Goal: Transaction & Acquisition: Purchase product/service

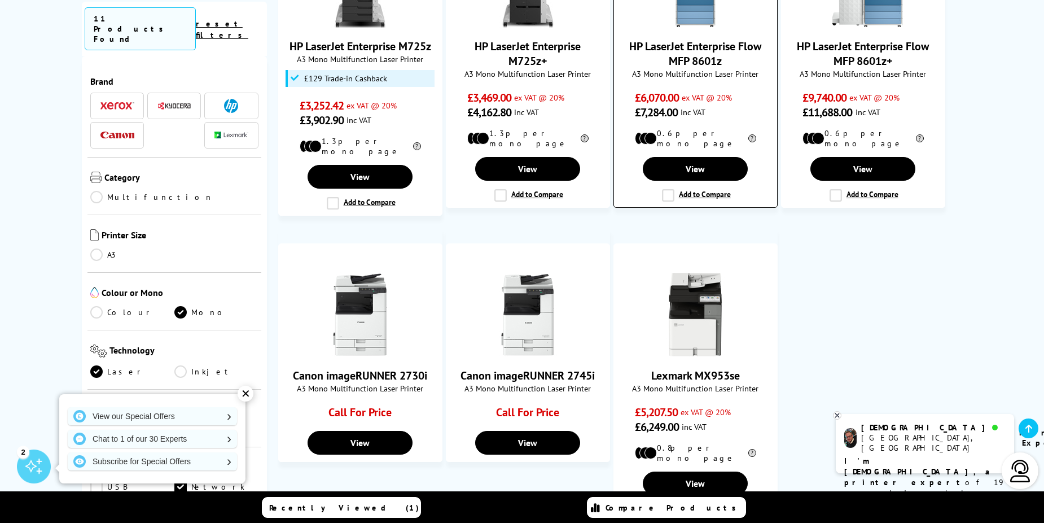
scroll to position [790, 0]
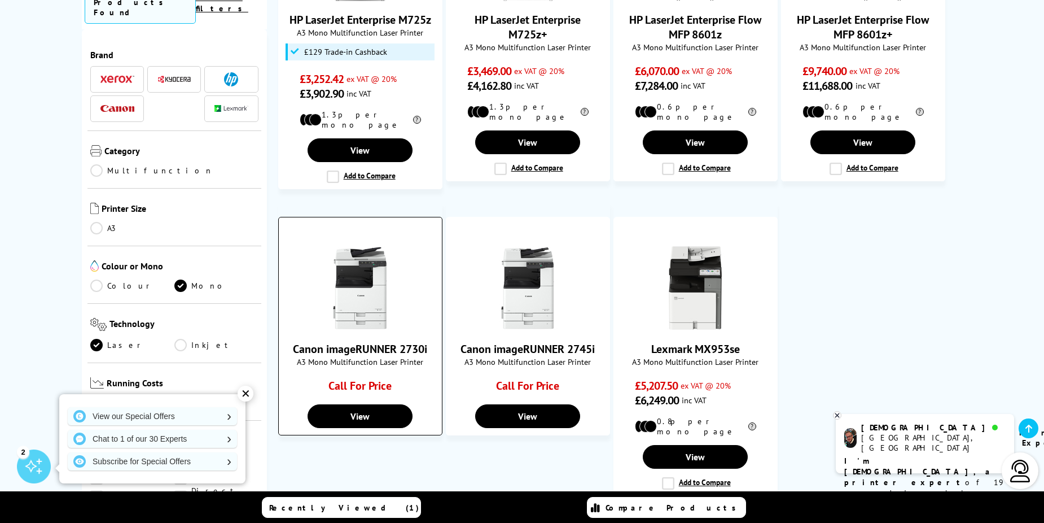
click at [366, 287] on img at bounding box center [360, 287] width 85 height 85
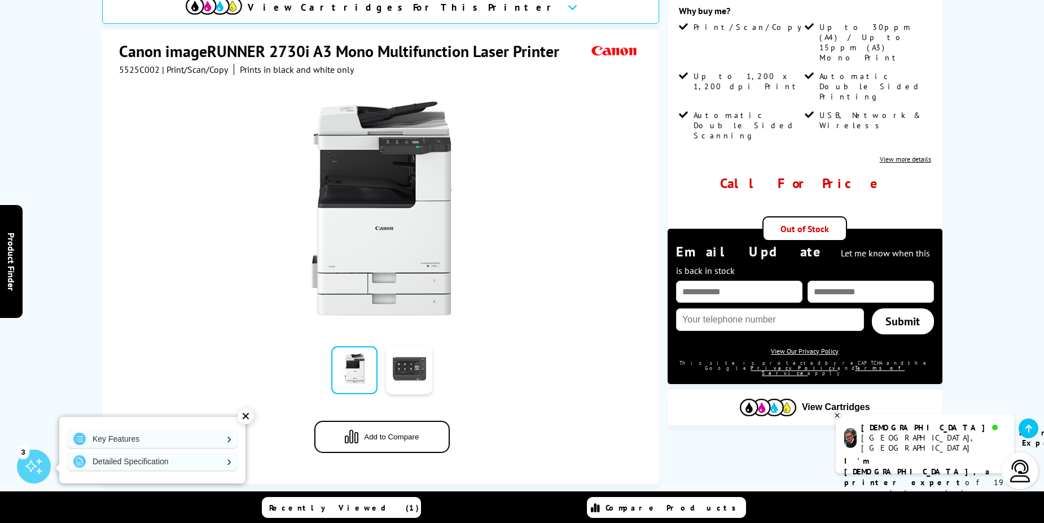
scroll to position [169, 0]
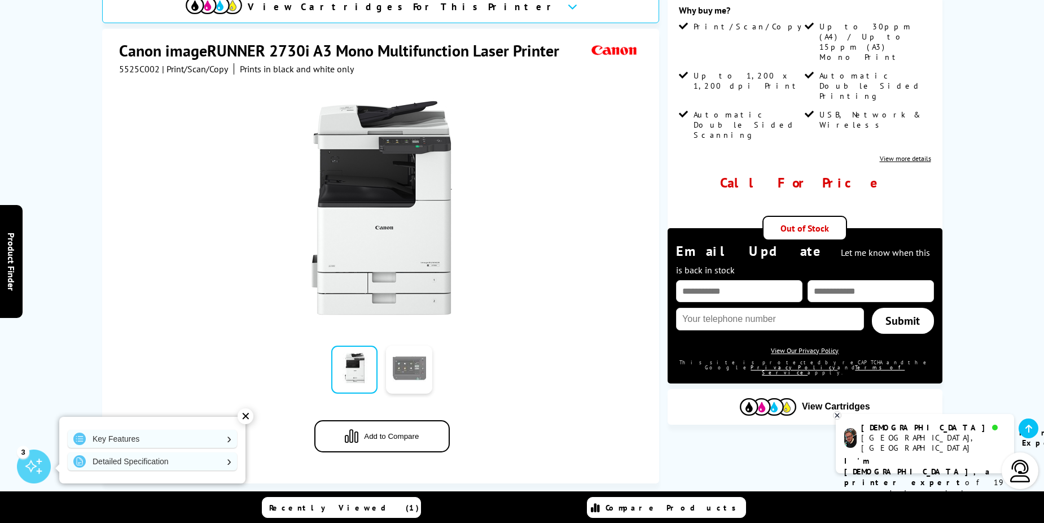
click at [404, 361] on link at bounding box center [409, 369] width 46 height 48
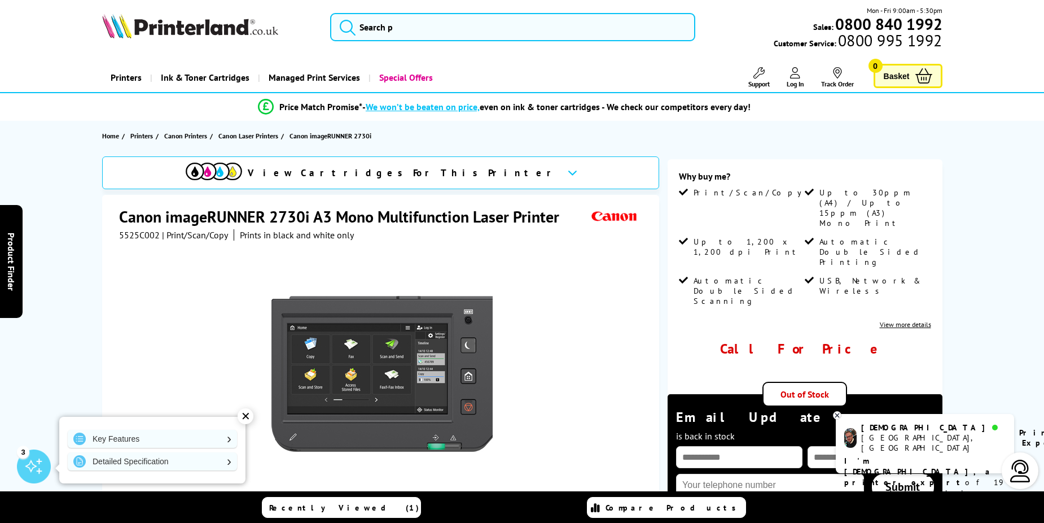
scroll to position [0, 0]
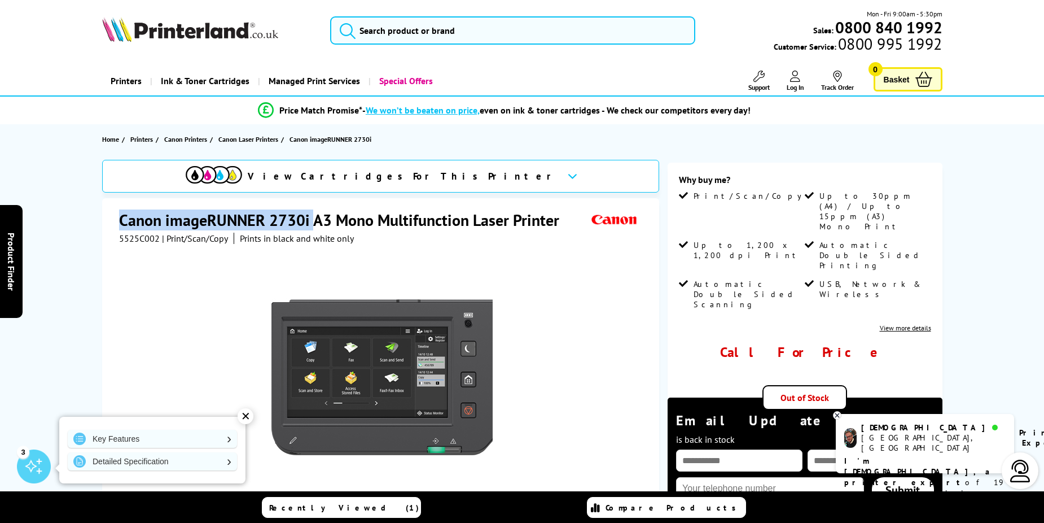
drag, startPoint x: 123, startPoint y: 219, endPoint x: 310, endPoint y: 222, distance: 187.4
click at [310, 222] on h1 "Canon imageRUNNER 2730i A3 Mono Multifunction Laser Printer" at bounding box center [344, 219] width 451 height 21
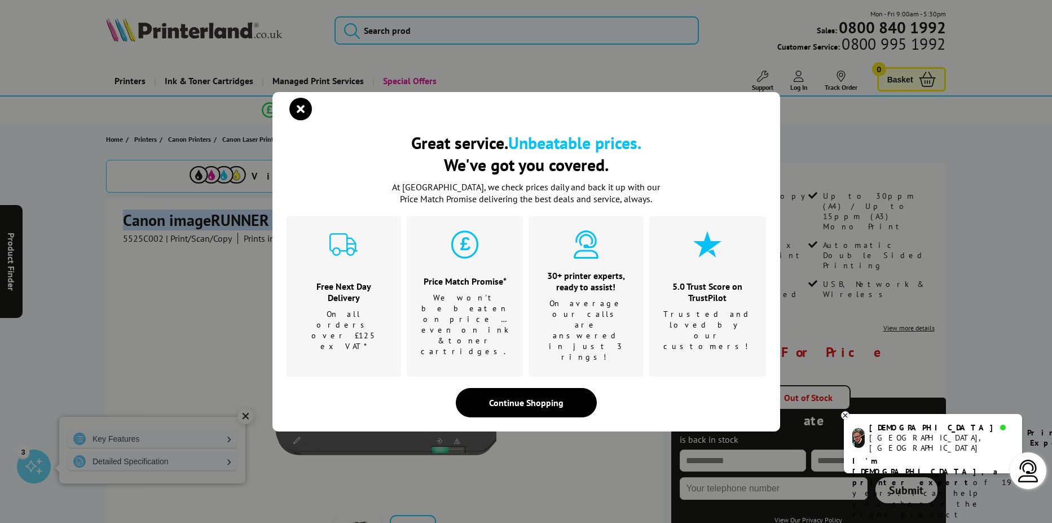
copy h1 "Canon imageRUNNER 2730i"
click at [300, 120] on icon "close modal" at bounding box center [300, 109] width 23 height 23
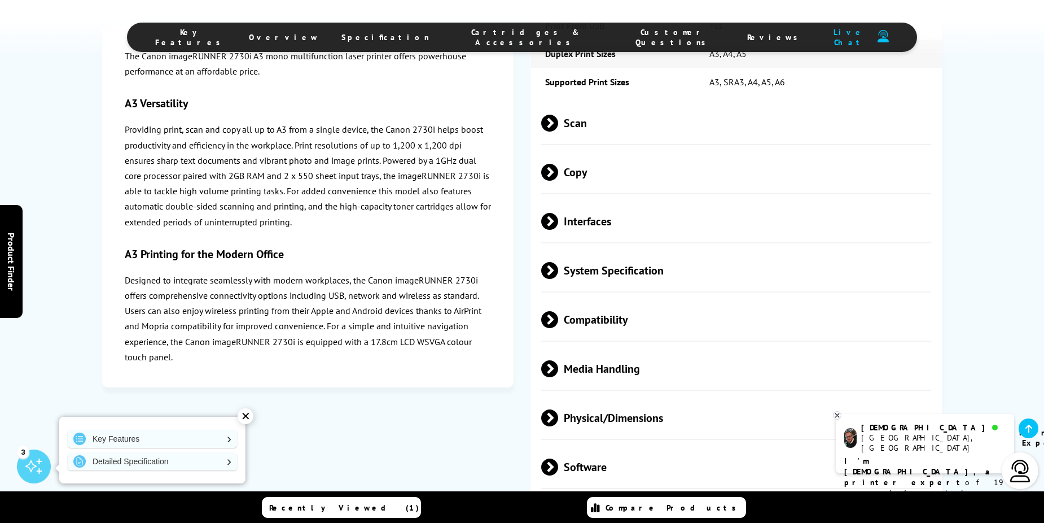
scroll to position [1298, 0]
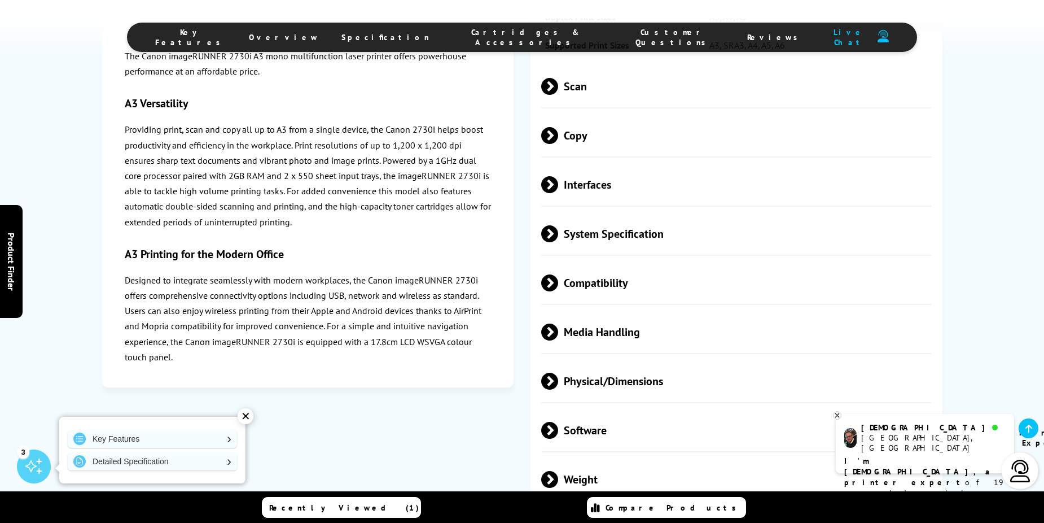
click at [885, 440] on div "Manchester, UK" at bounding box center [933, 442] width 144 height 20
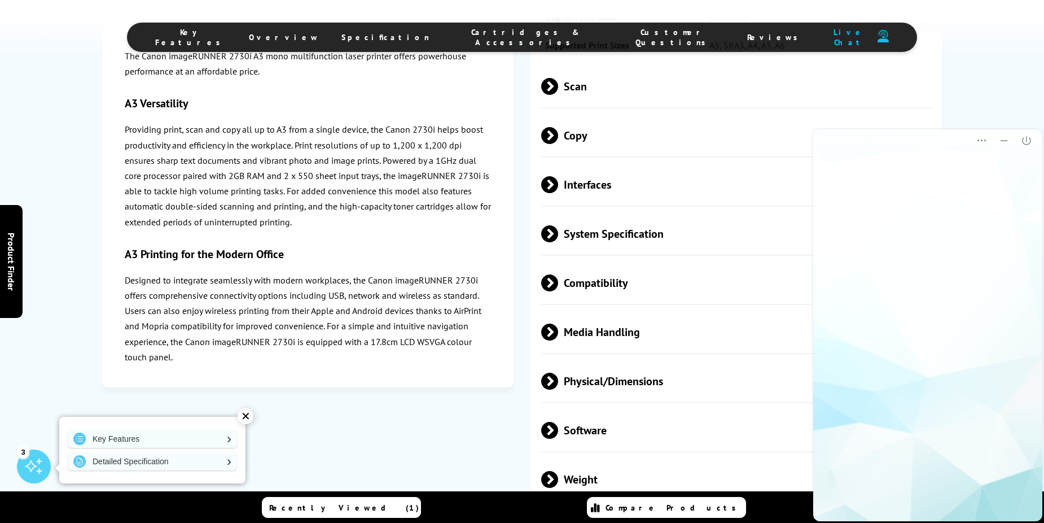
scroll to position [0, 0]
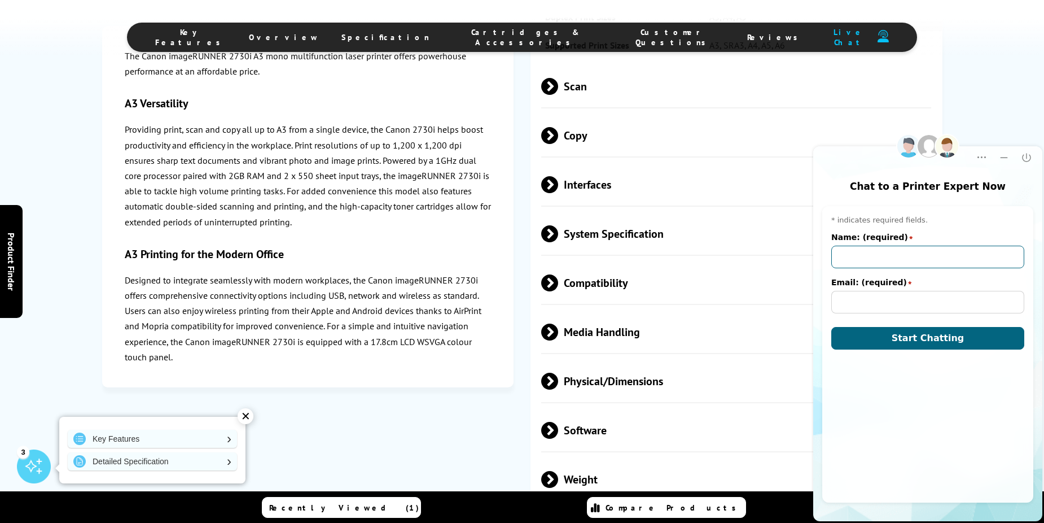
click at [867, 257] on input "Name: (required)" at bounding box center [927, 256] width 193 height 23
click at [839, 253] on input "Name: (required)" at bounding box center [927, 256] width 193 height 23
type input "Adam Wood"
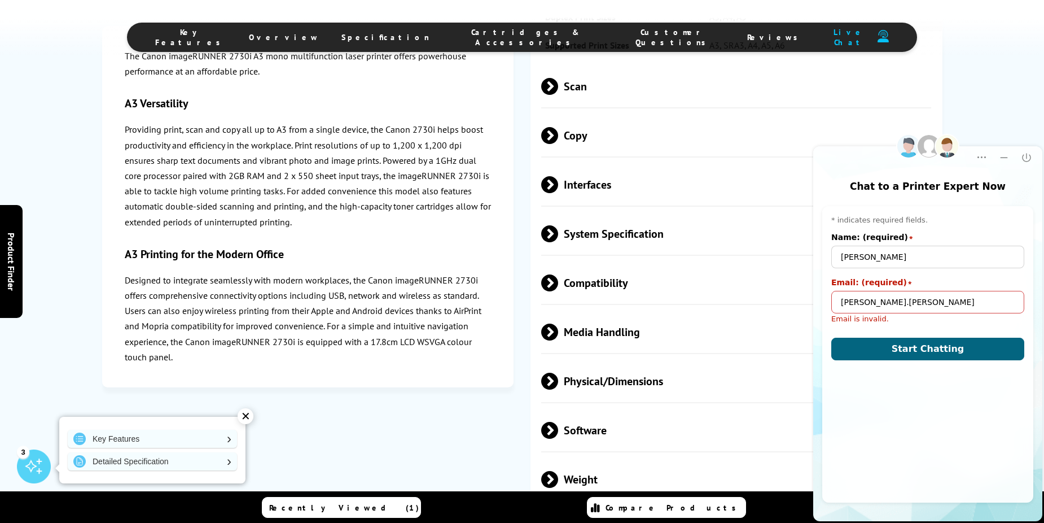
type input "adam.wood@nnr.co.uk"
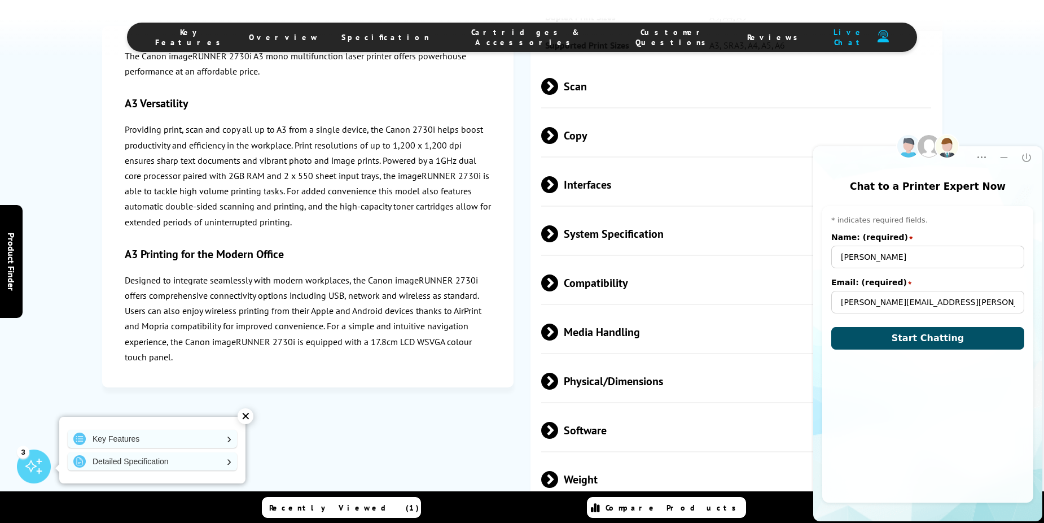
click at [894, 337] on button "Start Chatting" at bounding box center [927, 338] width 193 height 23
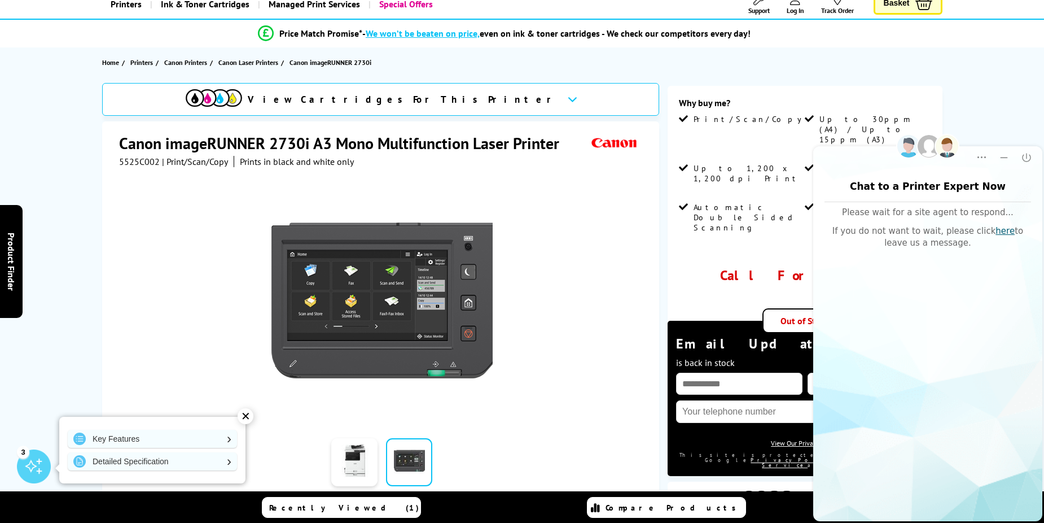
scroll to position [56, 0]
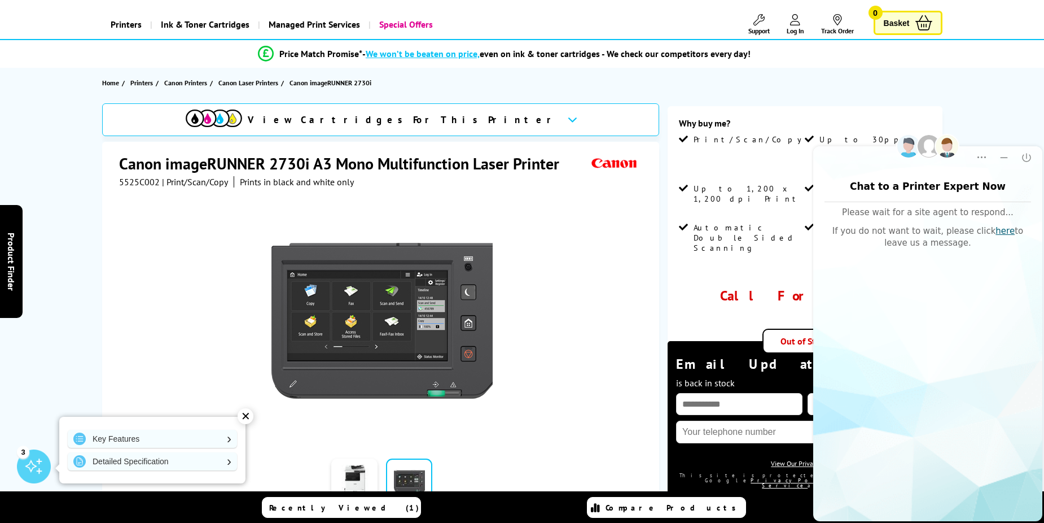
click at [477, 113] on div "View Cartridges For This Printer" at bounding box center [381, 119] width 558 height 33
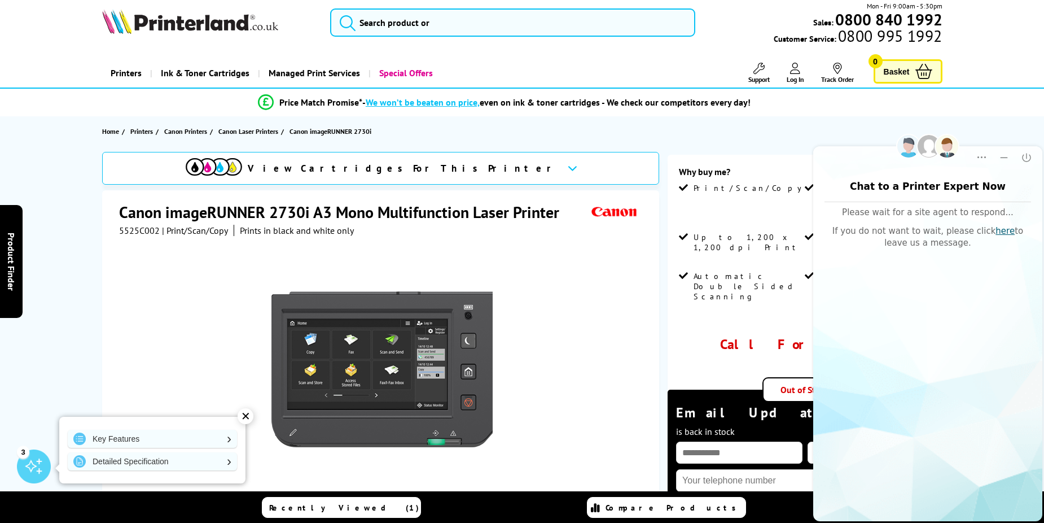
scroll to position [5, 0]
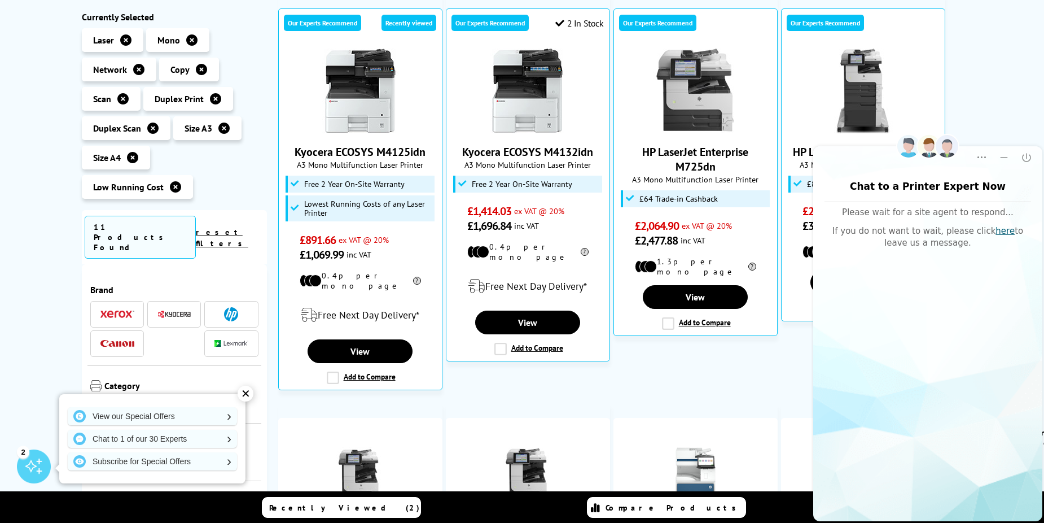
scroll to position [169, 0]
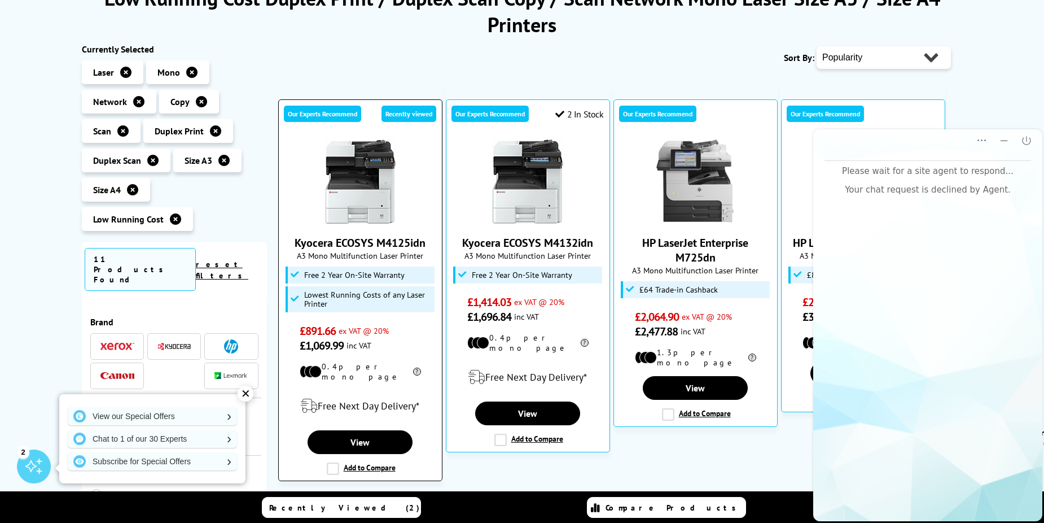
click at [373, 196] on img at bounding box center [360, 181] width 85 height 85
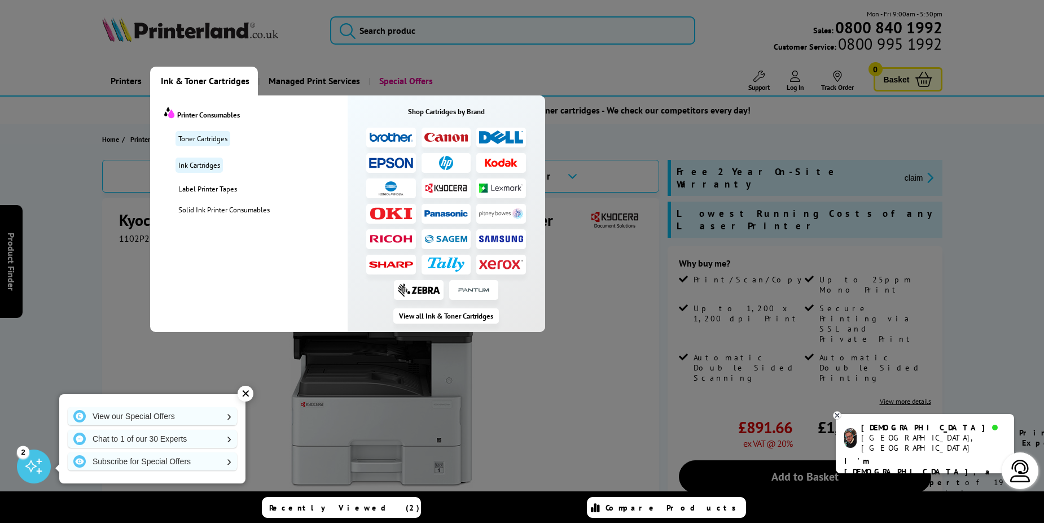
click at [441, 141] on img at bounding box center [446, 137] width 44 height 9
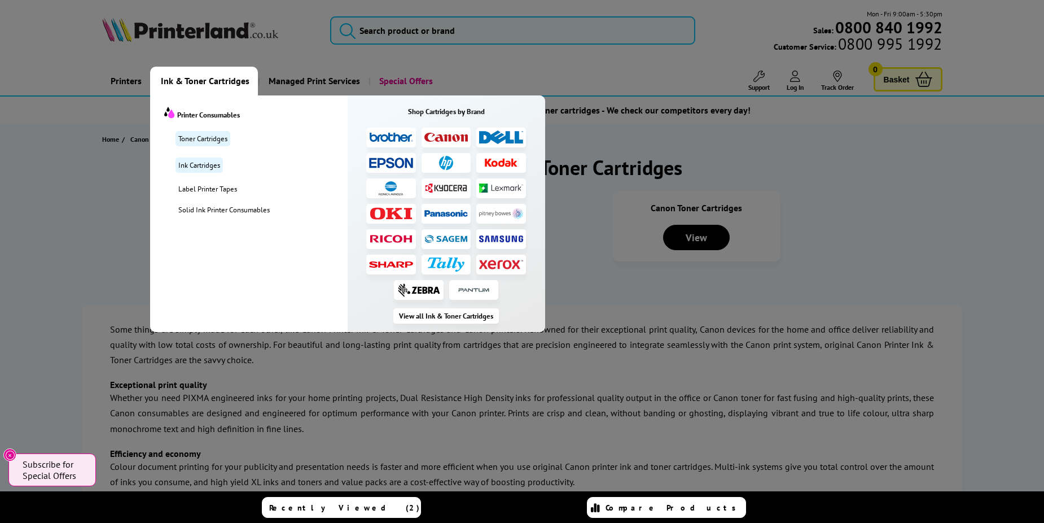
click at [196, 73] on span "Ink & Toner Cartridges" at bounding box center [205, 81] width 89 height 29
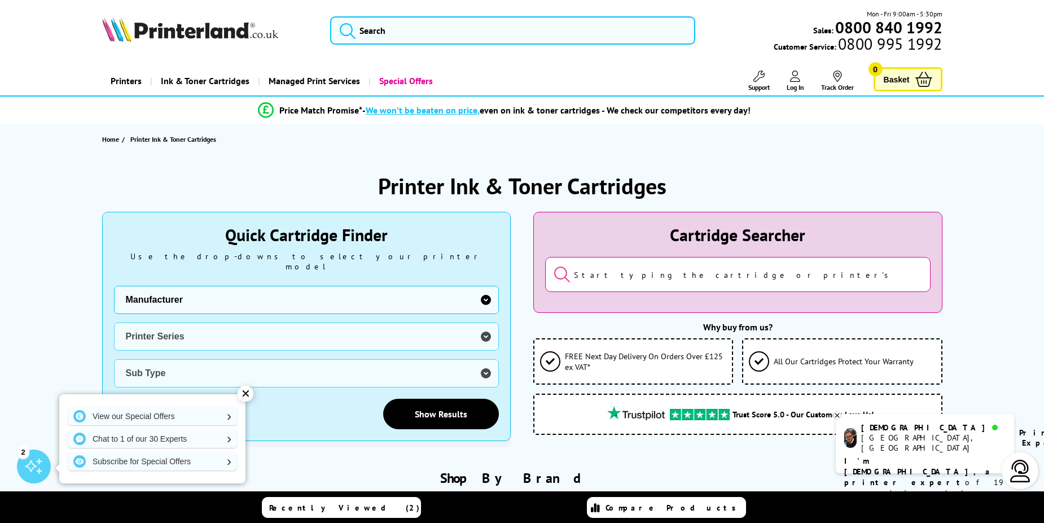
click at [131, 82] on link "Printers" at bounding box center [126, 81] width 48 height 29
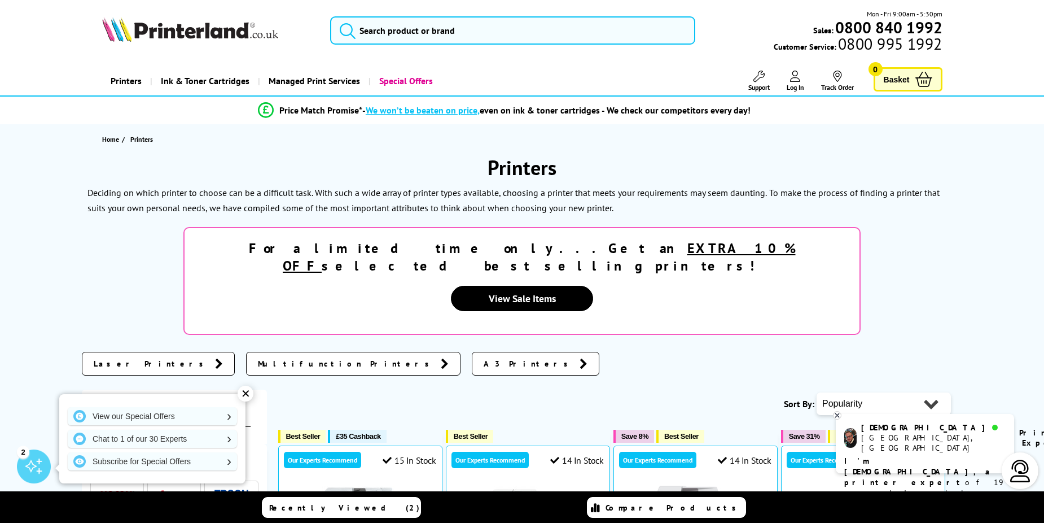
click at [122, 82] on link "Printers" at bounding box center [126, 81] width 48 height 29
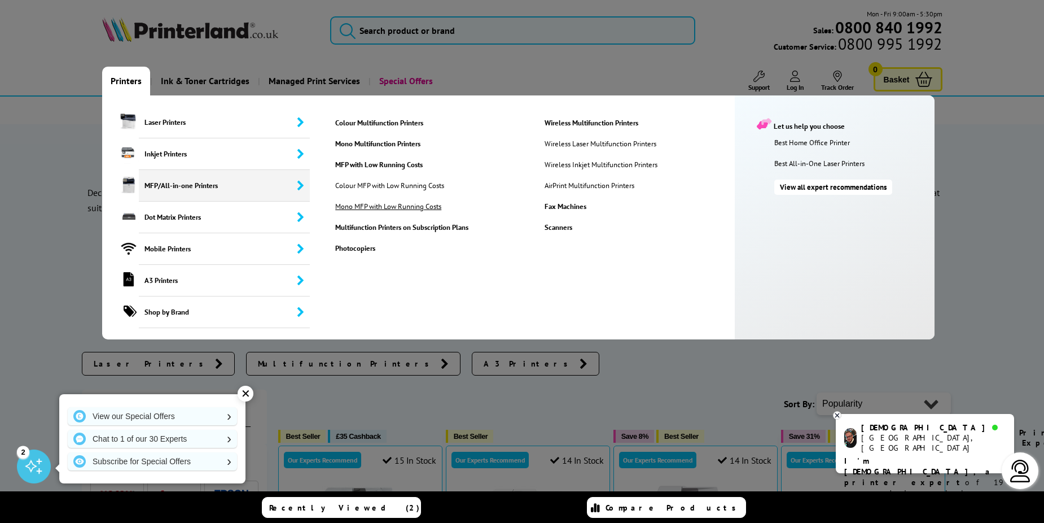
click at [348, 204] on link "Mono MFP with Low Running Costs" at bounding box center [395, 206] width 137 height 10
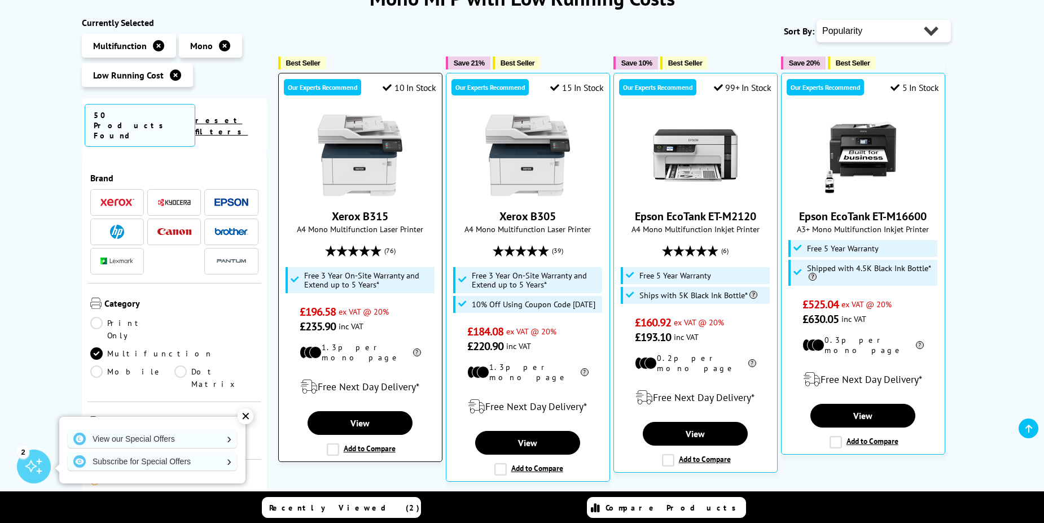
scroll to position [226, 0]
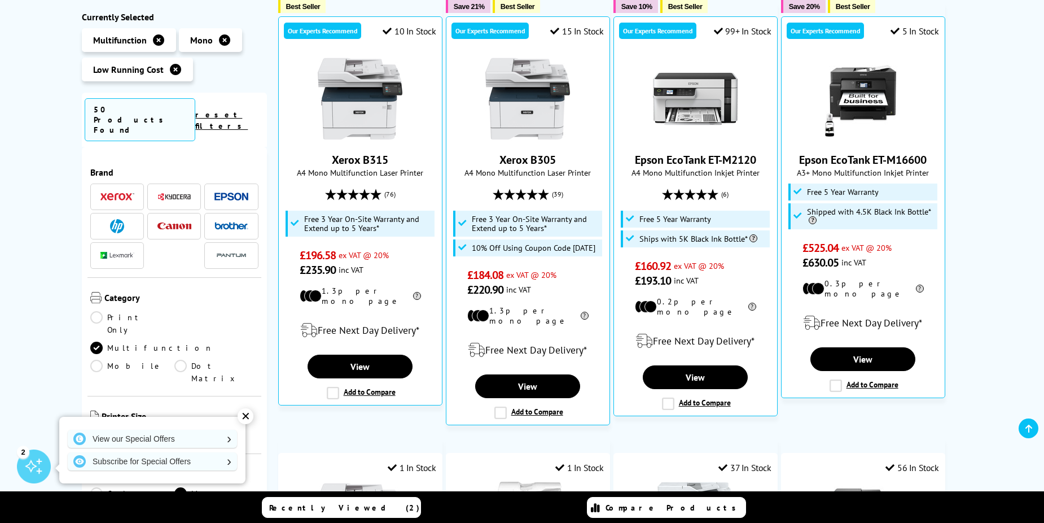
click at [95, 429] on link "A3" at bounding box center [132, 435] width 84 height 12
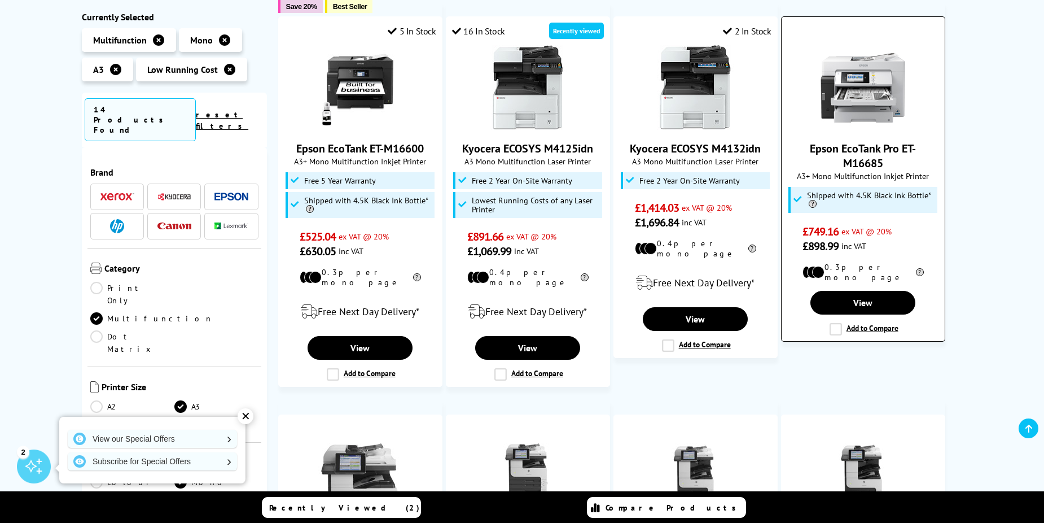
click at [873, 150] on link "Epson EcoTank Pro ET-M16685" at bounding box center [863, 155] width 106 height 29
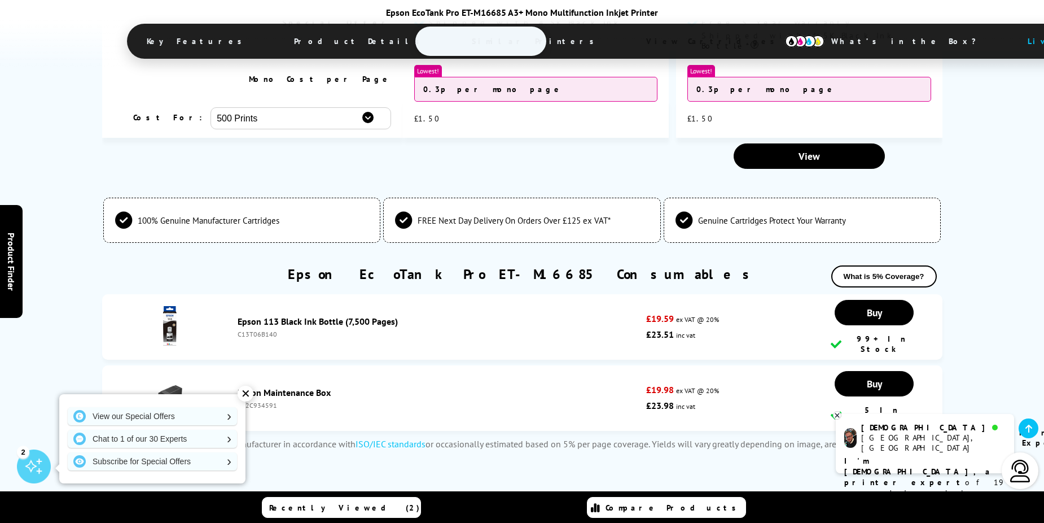
scroll to position [2709, 0]
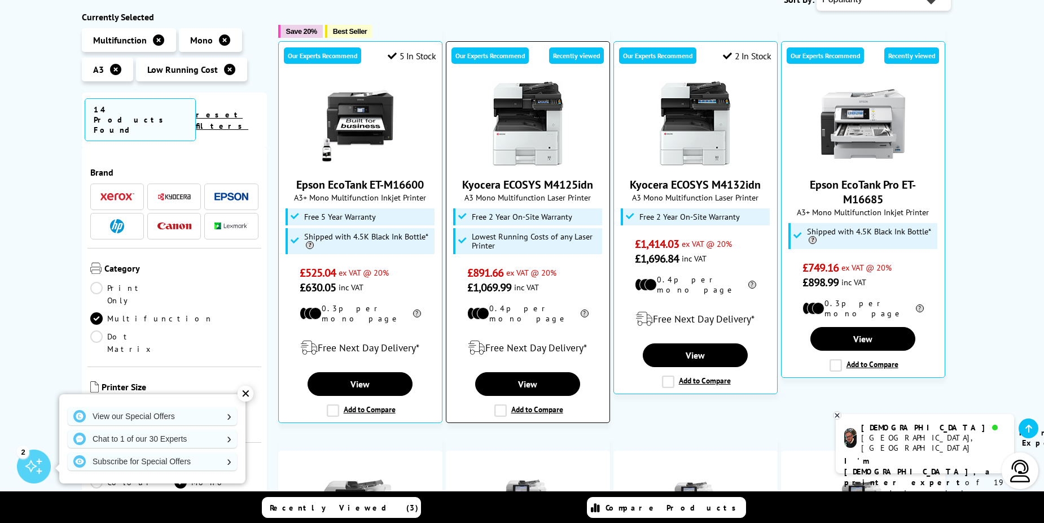
scroll to position [226, 0]
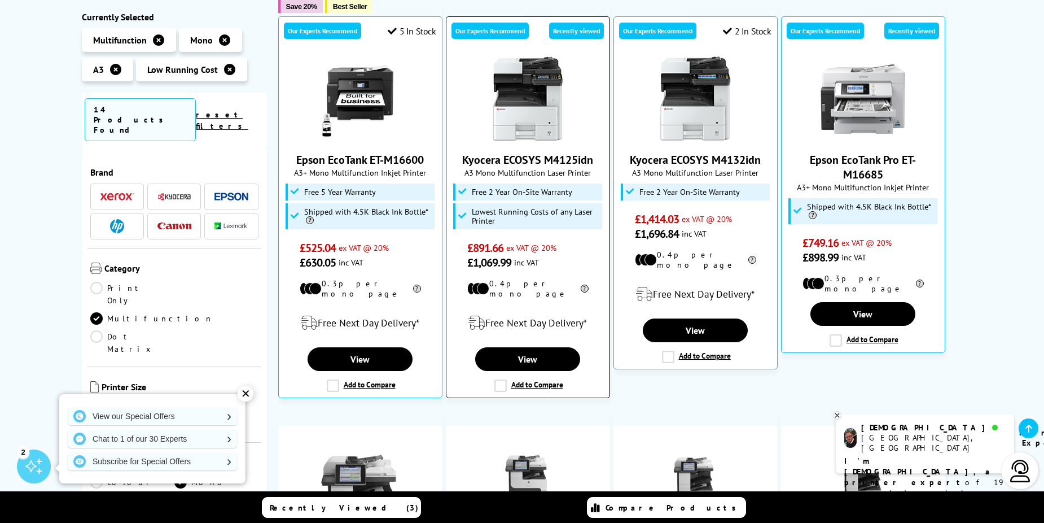
click at [498, 157] on link "Kyocera ECOSYS M4125idn" at bounding box center [527, 159] width 131 height 15
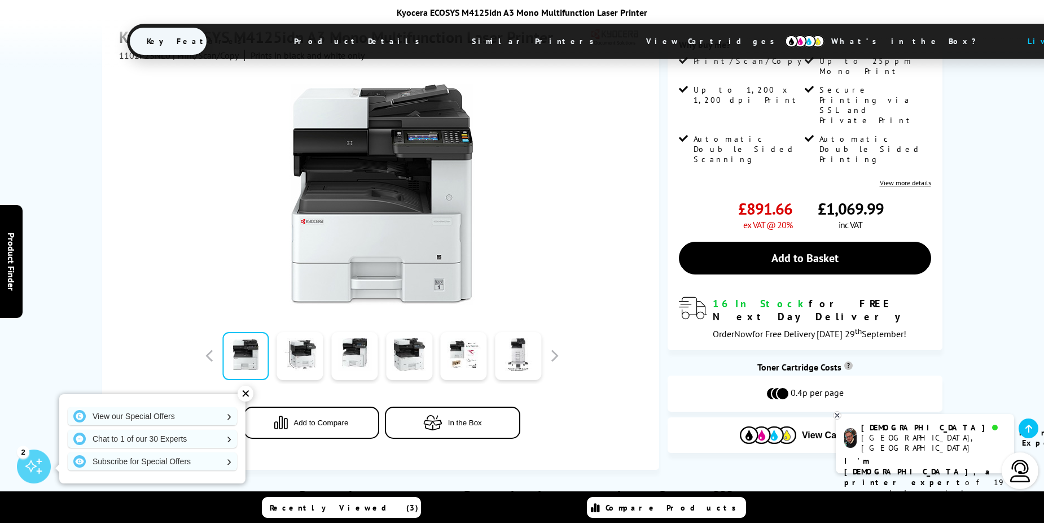
scroll to position [226, 0]
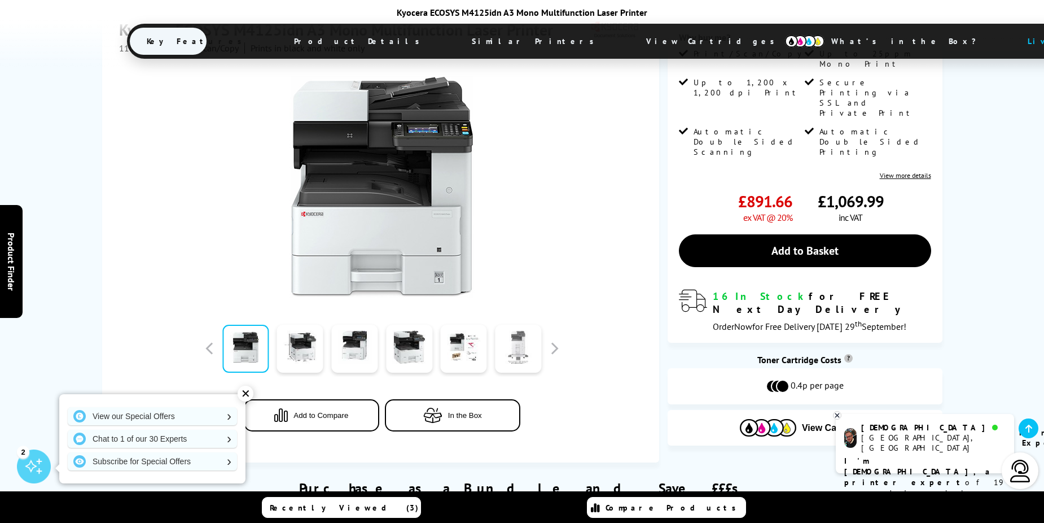
click at [510, 324] on link at bounding box center [518, 348] width 46 height 48
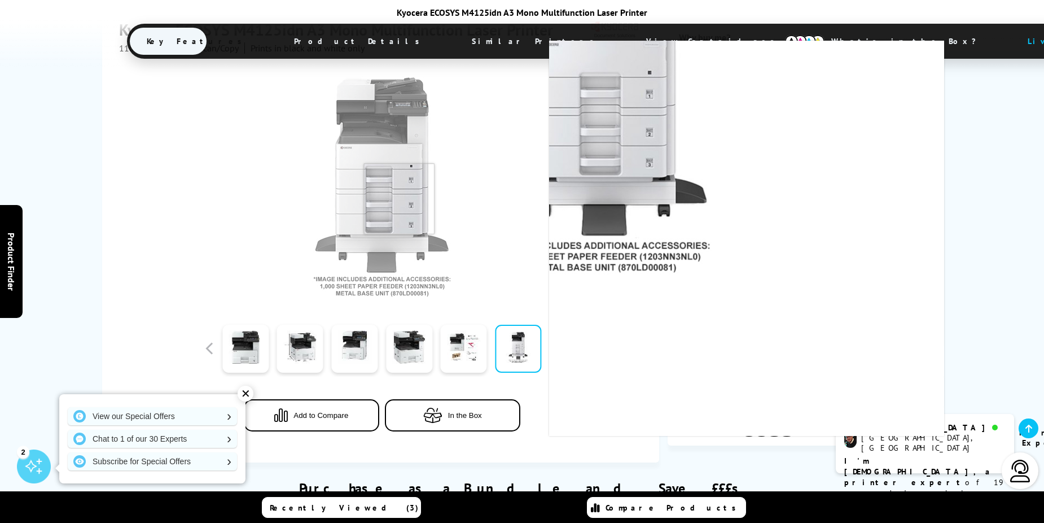
click at [399, 163] on img at bounding box center [381, 186] width 221 height 221
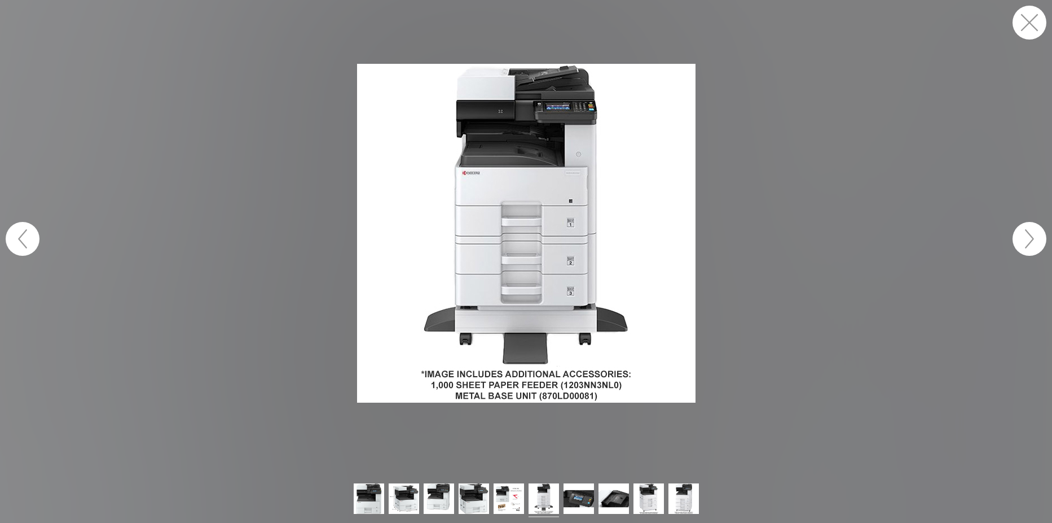
click at [568, 247] on img at bounding box center [526, 233] width 339 height 339
click at [1032, 32] on button "button" at bounding box center [1030, 23] width 34 height 34
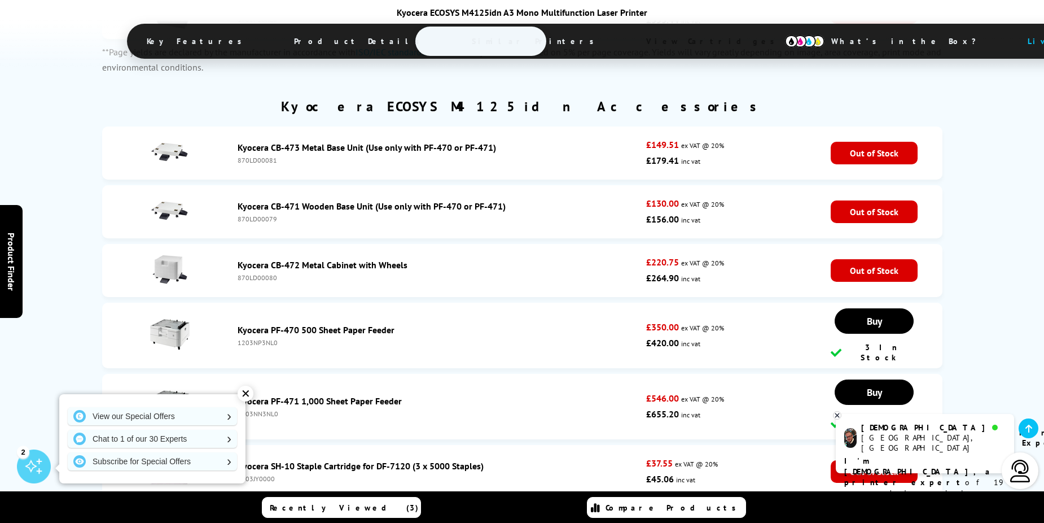
scroll to position [3273, 0]
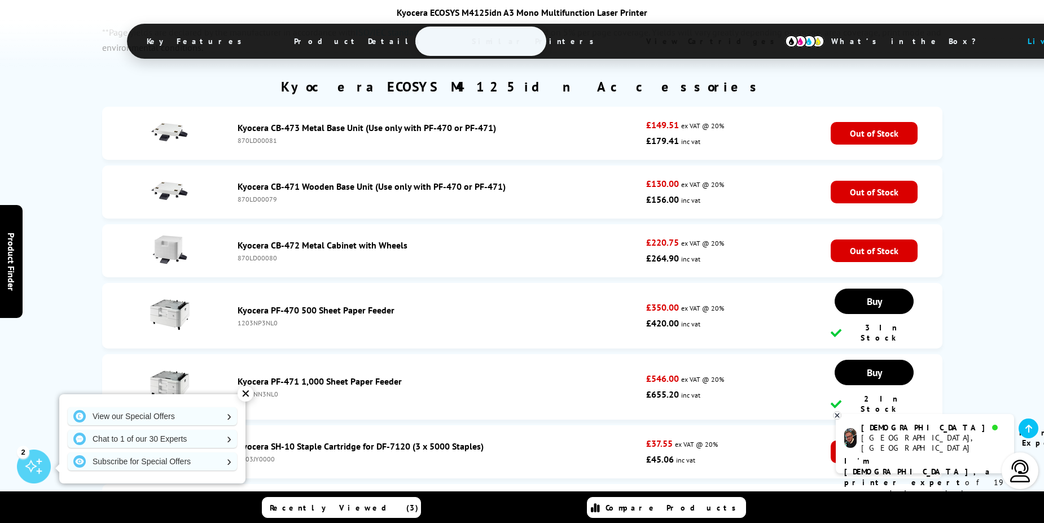
click at [323, 304] on link "Kyocera PF-470 500 Sheet Paper Feeder" at bounding box center [316, 309] width 157 height 11
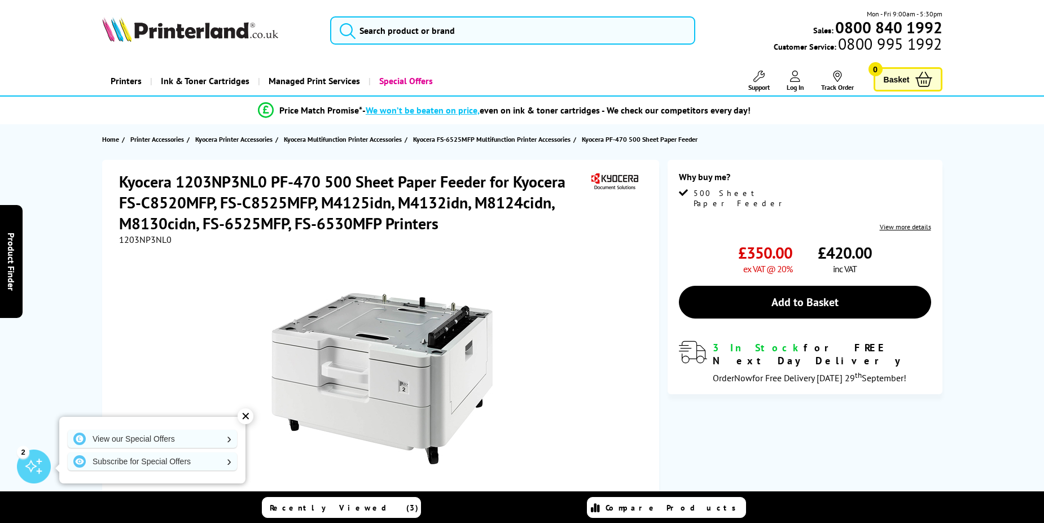
scroll to position [56, 0]
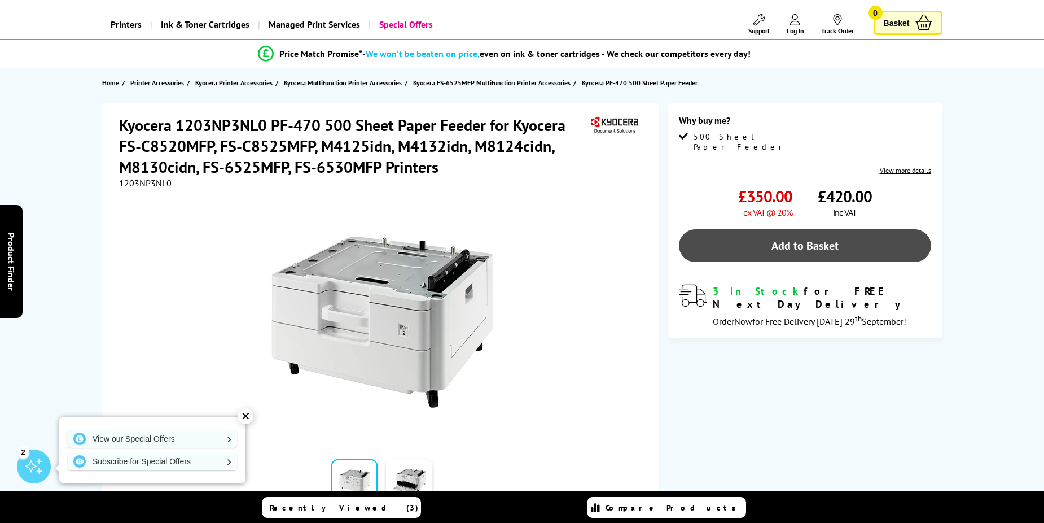
click at [776, 242] on link "Add to Basket" at bounding box center [805, 245] width 252 height 33
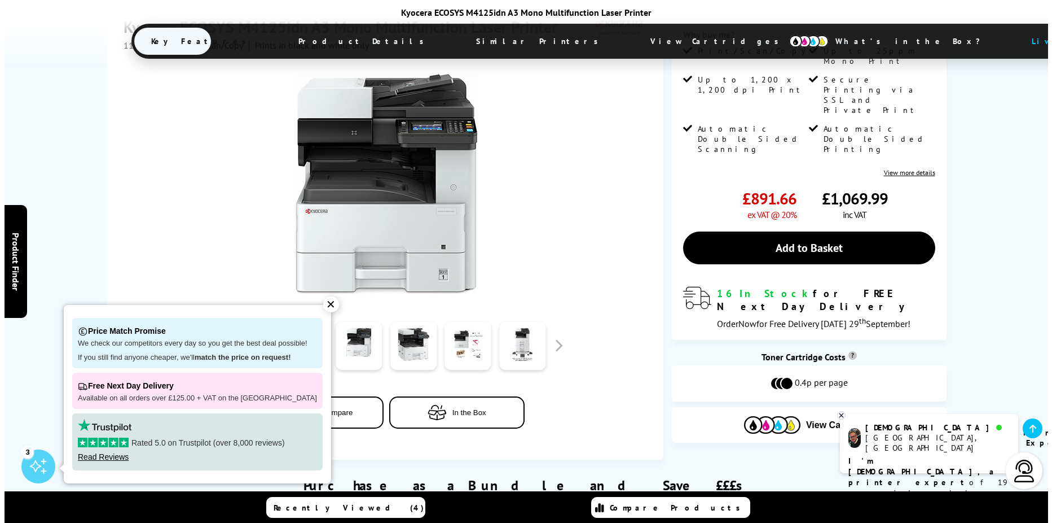
scroll to position [181, 0]
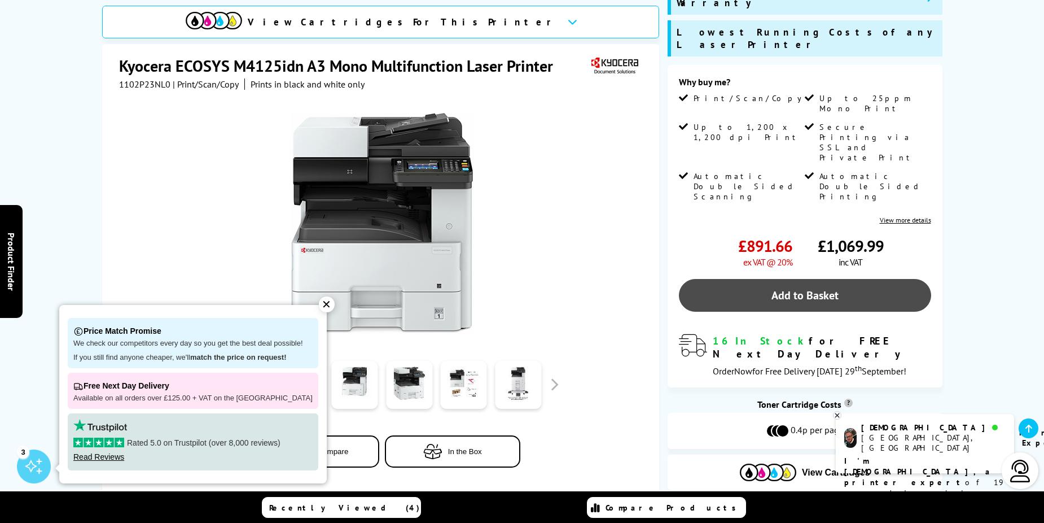
click at [784, 279] on link "Add to Basket" at bounding box center [805, 295] width 252 height 33
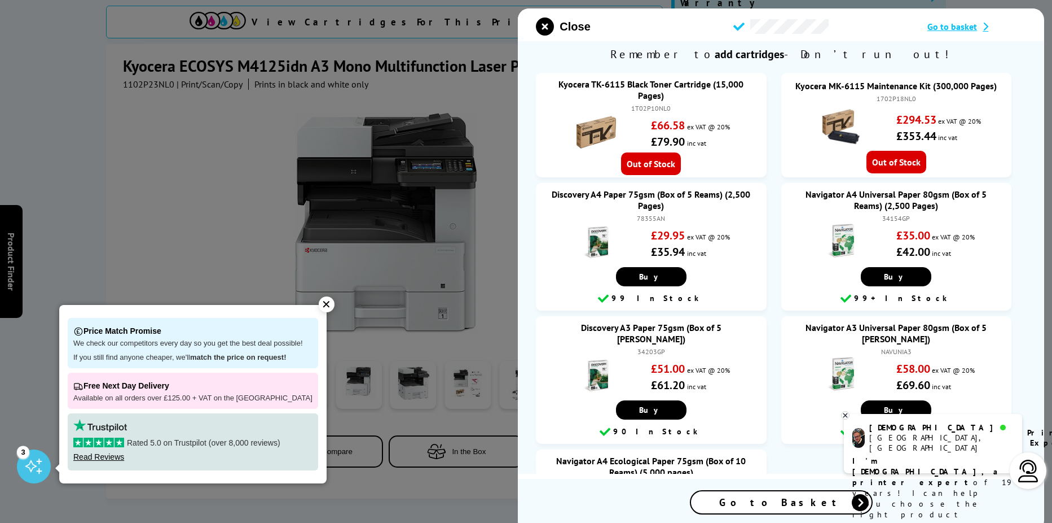
click at [953, 27] on span "Go to basket" at bounding box center [953, 26] width 50 height 11
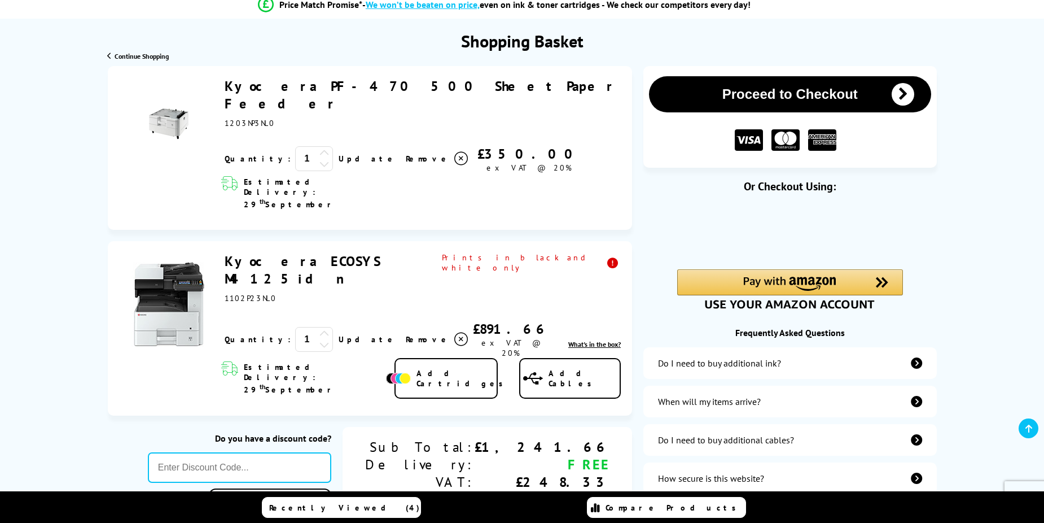
scroll to position [113, 0]
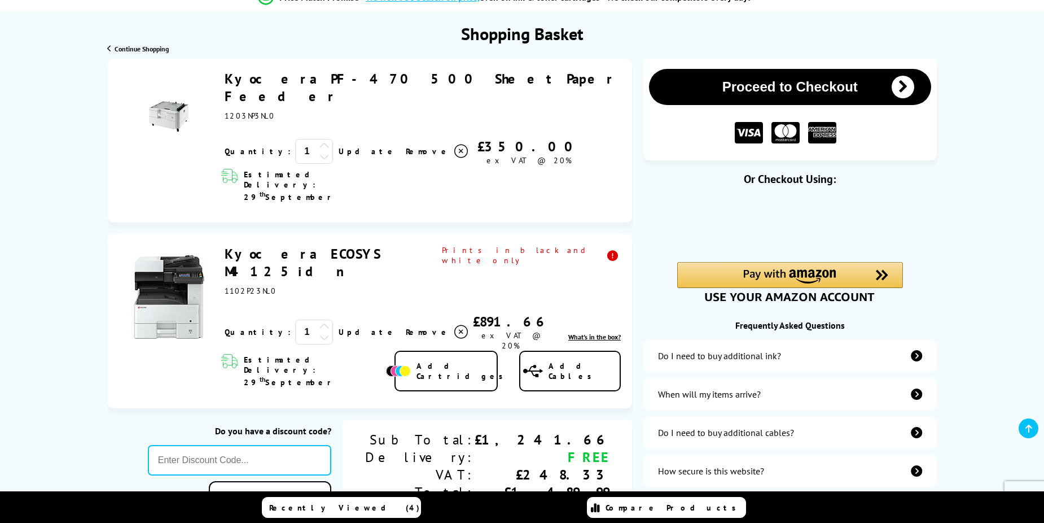
click at [277, 245] on link "Kyocera ECOSYS M4125idn" at bounding box center [303, 262] width 156 height 35
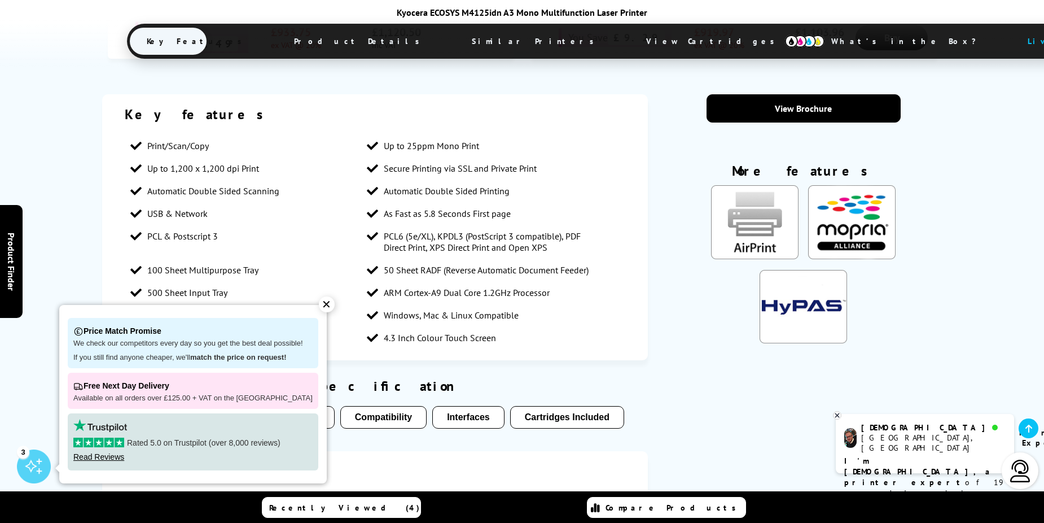
scroll to position [846, 0]
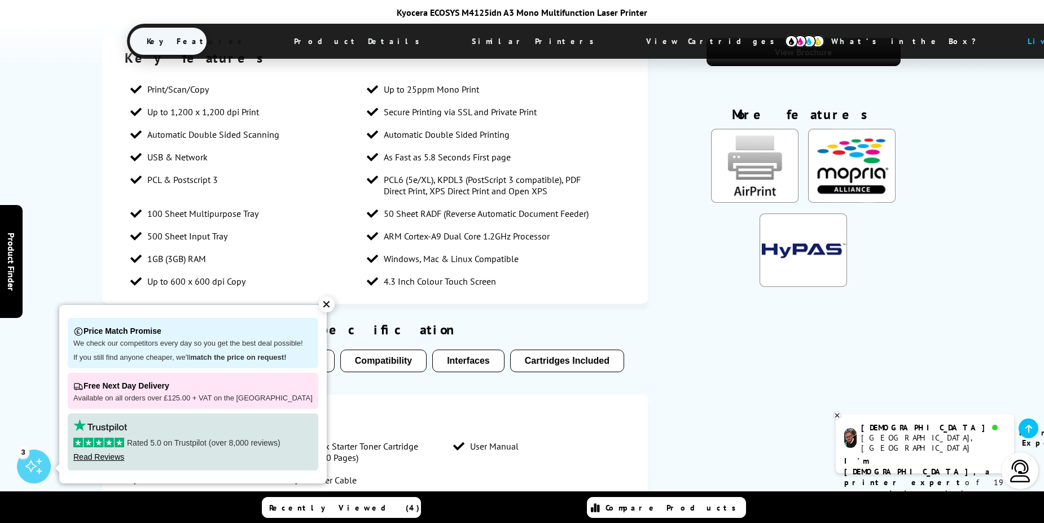
click at [319, 304] on div "✕" at bounding box center [327, 304] width 16 height 16
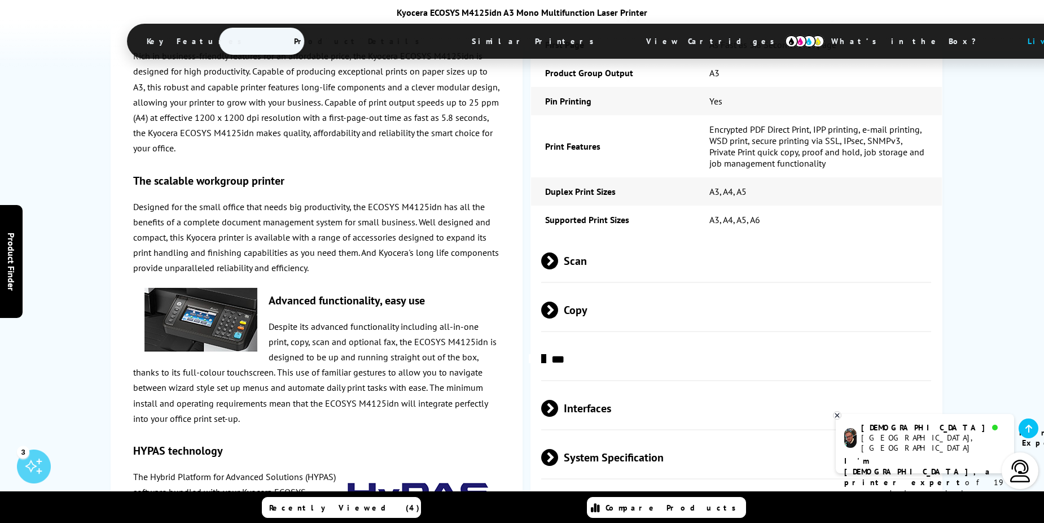
scroll to position [1524, 0]
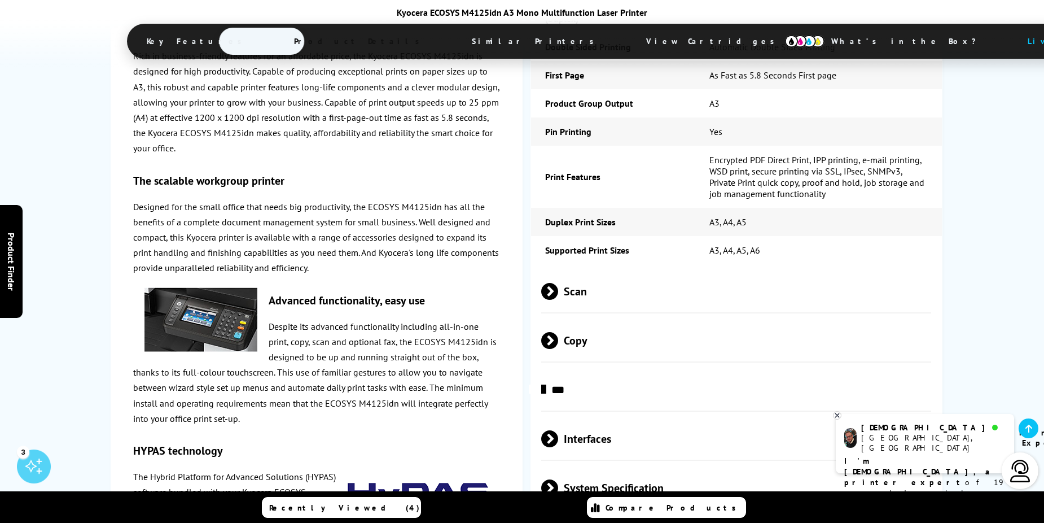
click at [558, 283] on span at bounding box center [558, 291] width 0 height 17
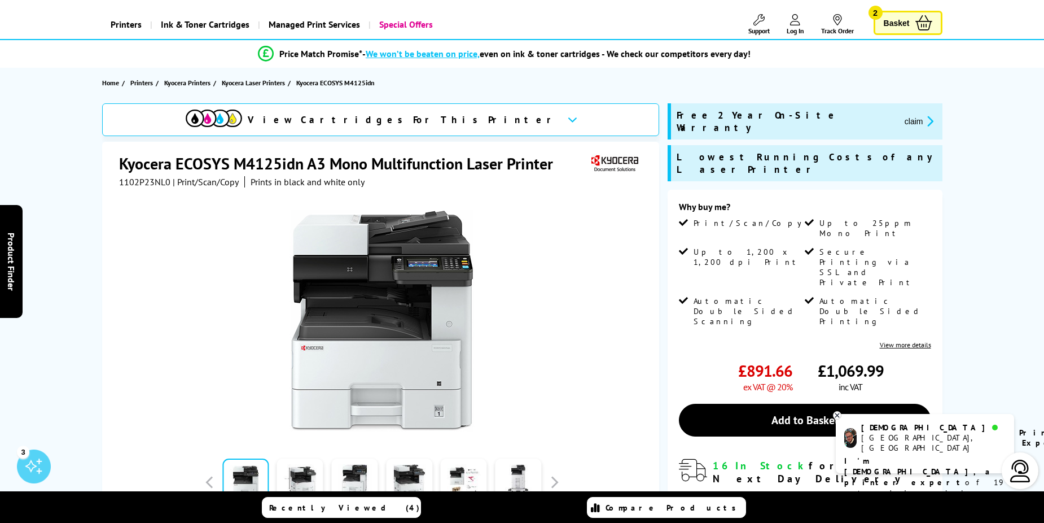
scroll to position [0, 0]
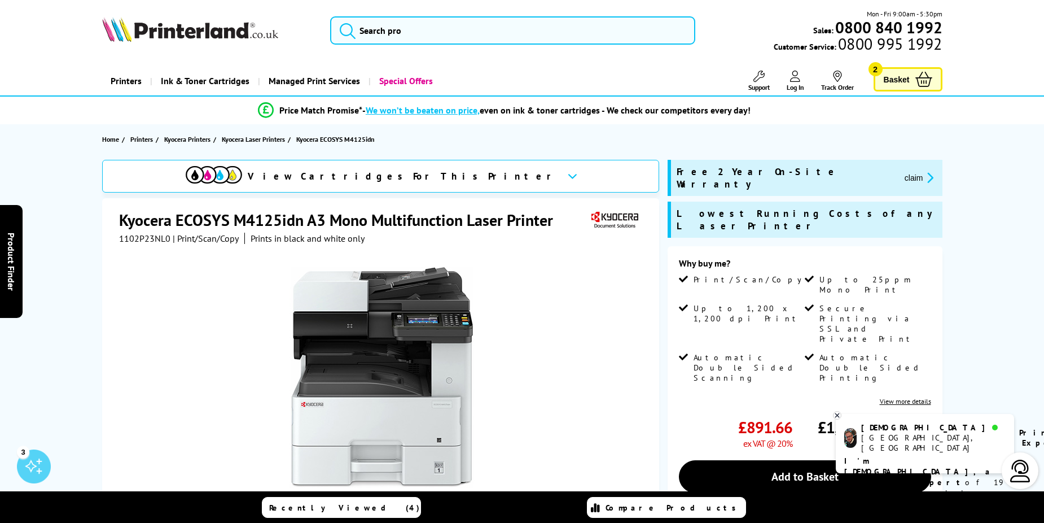
click at [906, 82] on span "Basket" at bounding box center [897, 79] width 26 height 15
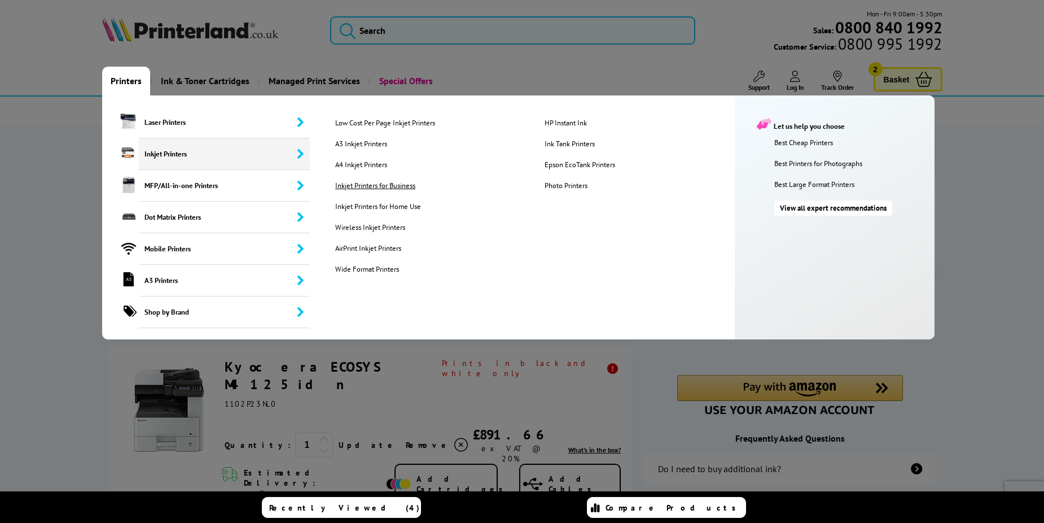
click at [366, 183] on link "Inkjet Printers for Business" at bounding box center [431, 186] width 208 height 10
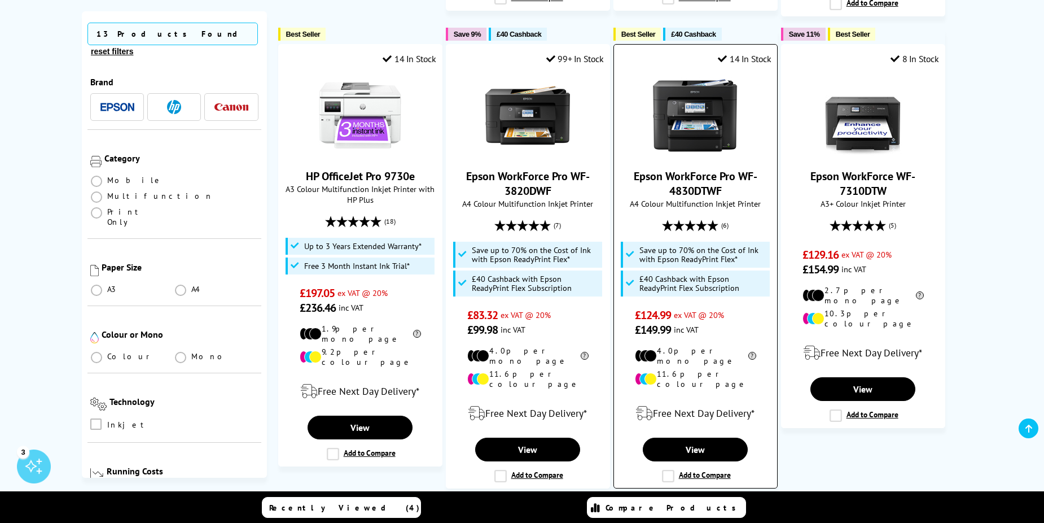
scroll to position [677, 0]
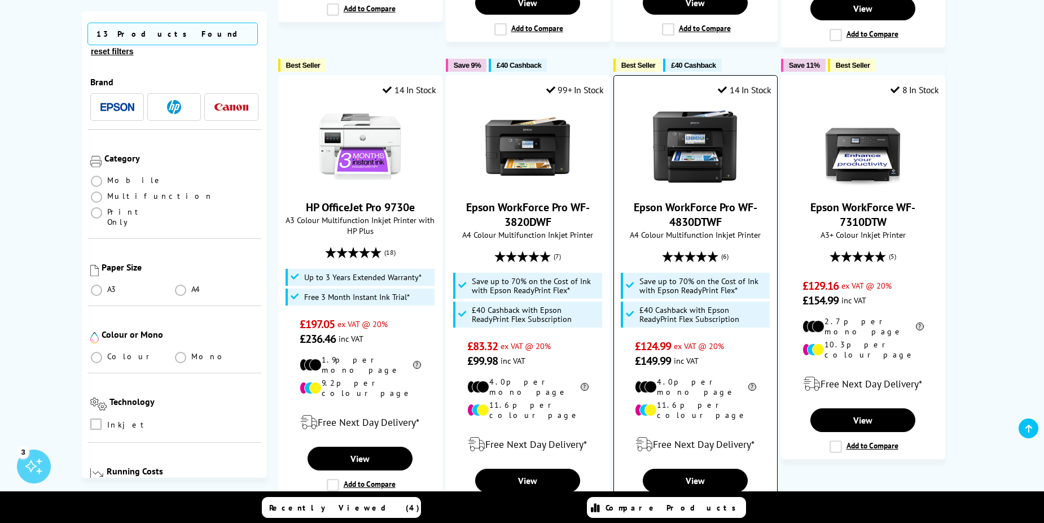
click at [656, 179] on picture at bounding box center [695, 184] width 85 height 11
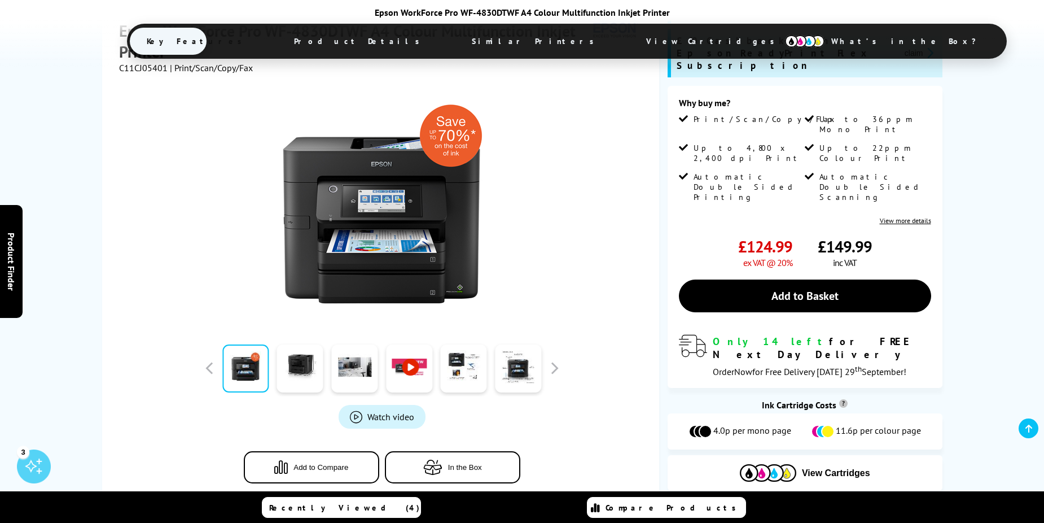
scroll to position [226, 0]
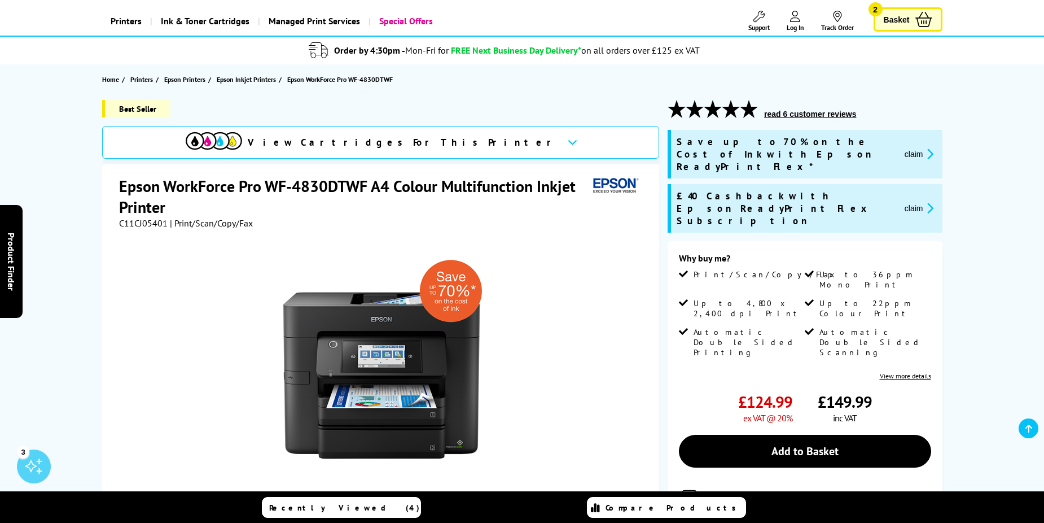
scroll to position [56, 0]
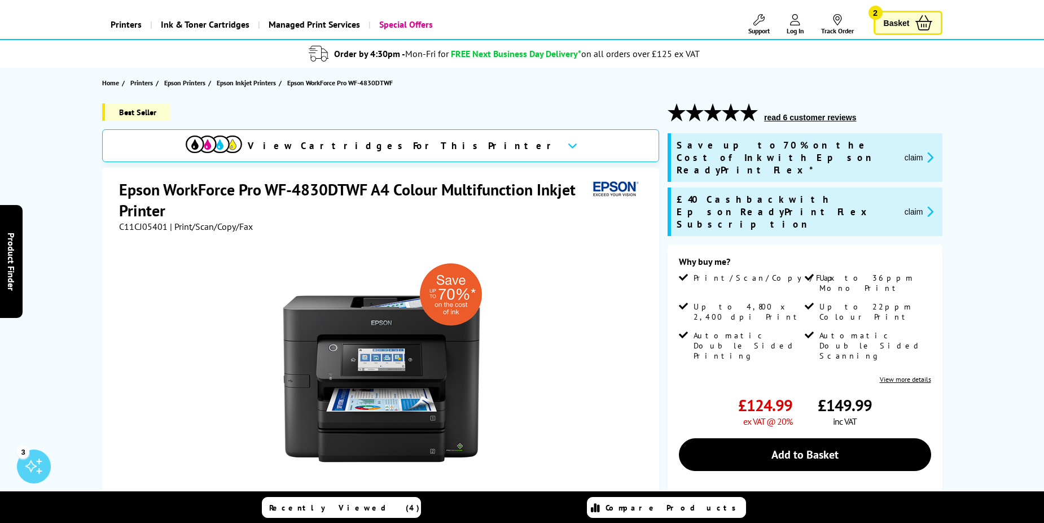
click at [889, 23] on span "Basket" at bounding box center [897, 22] width 26 height 15
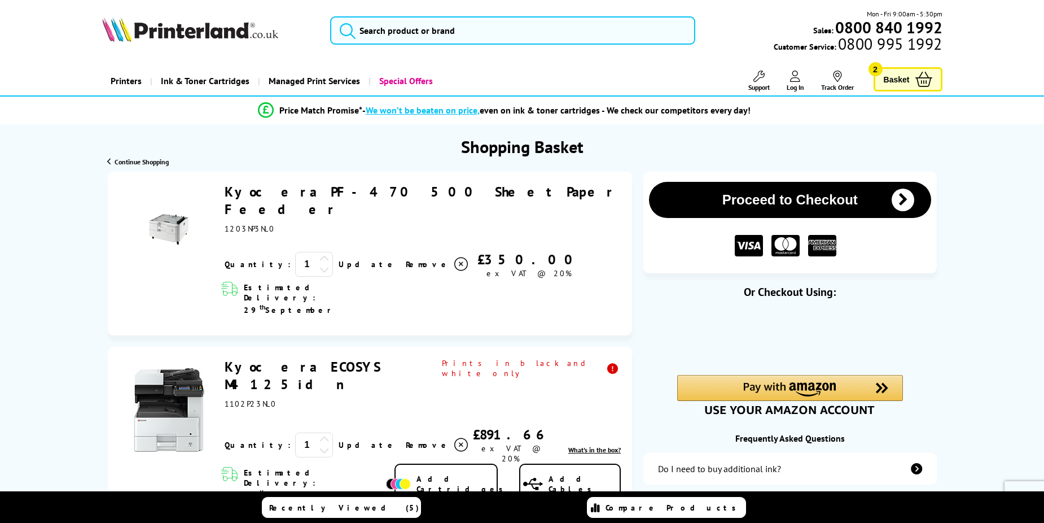
click at [317, 358] on link "Kyocera ECOSYS M4125idn" at bounding box center [303, 375] width 156 height 35
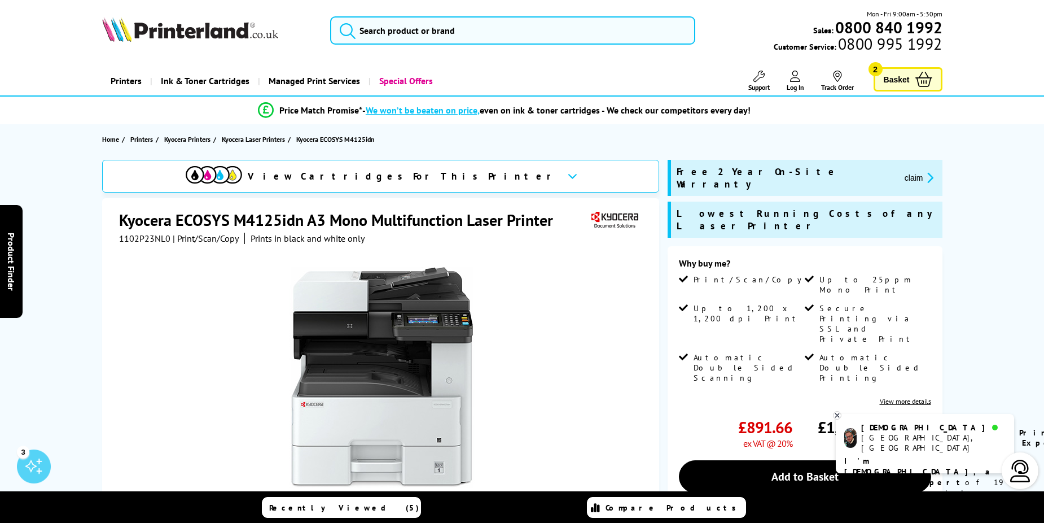
click at [905, 82] on span "Basket" at bounding box center [897, 79] width 26 height 15
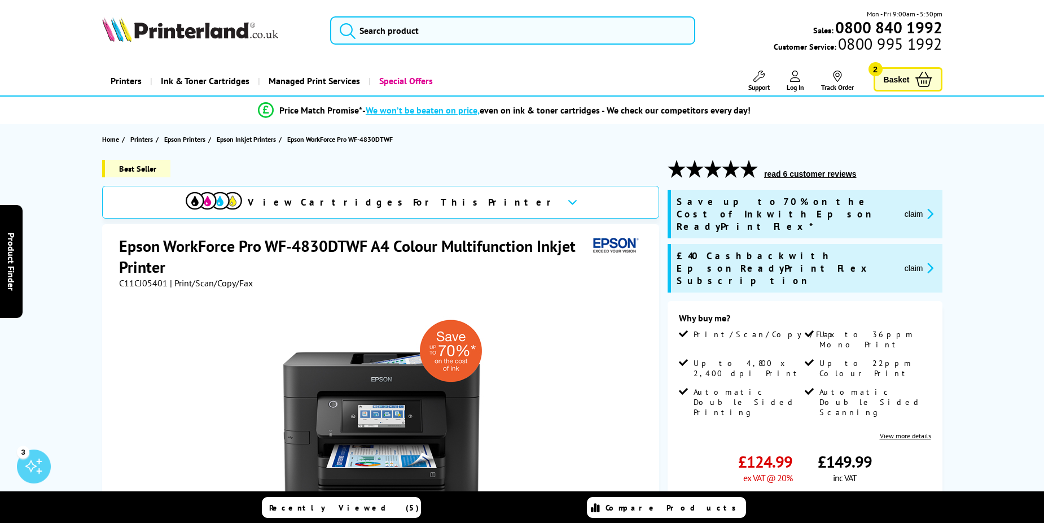
click at [892, 73] on span "Basket" at bounding box center [897, 79] width 26 height 15
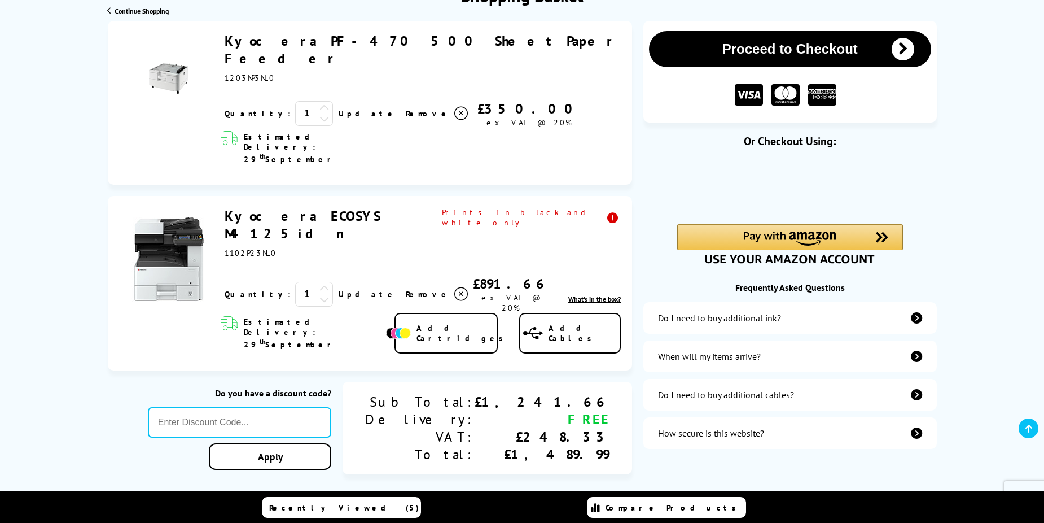
scroll to position [169, 0]
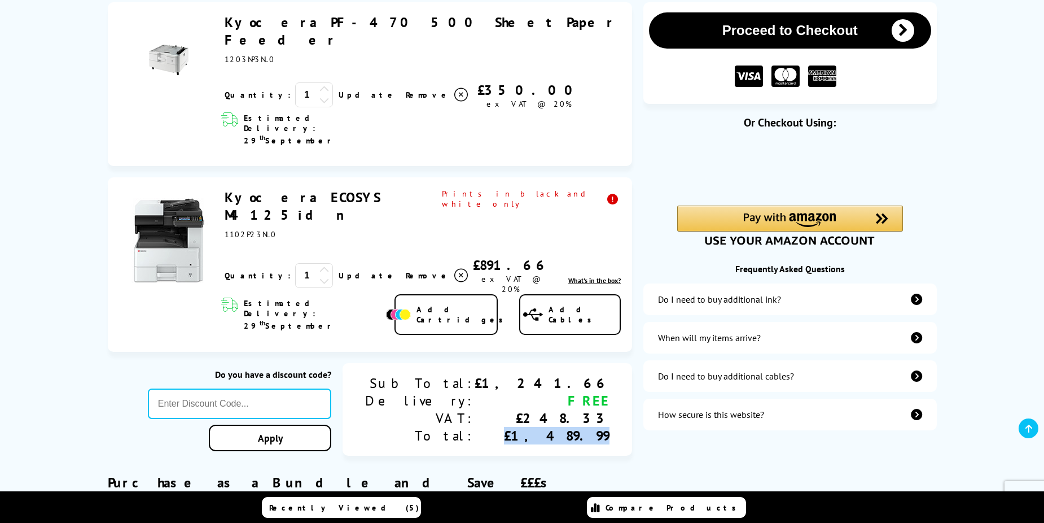
drag, startPoint x: 550, startPoint y: 366, endPoint x: 613, endPoint y: 363, distance: 62.7
click at [613, 363] on div "Sub Total: Delivery: VAT: Total: £1,241.66 FREE £248.33 £1,489.99" at bounding box center [487, 409] width 289 height 93
copy div "£1,489.99"
drag, startPoint x: 221, startPoint y: 157, endPoint x: 390, endPoint y: 160, distance: 168.7
click at [390, 188] on div "Kyocera ECOSYS M4125idn ex VAT @ 20% 1 Update Close" at bounding box center [420, 241] width 402 height 106
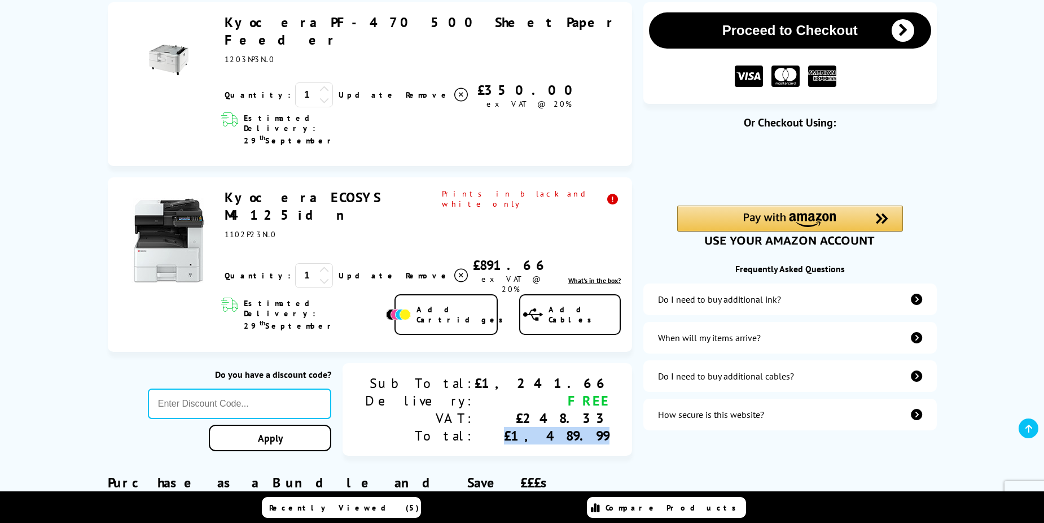
copy link "Kyocera ECOSYS M4125idn"
click at [258, 188] on link "Kyocera ECOSYS M4125idn" at bounding box center [303, 205] width 156 height 35
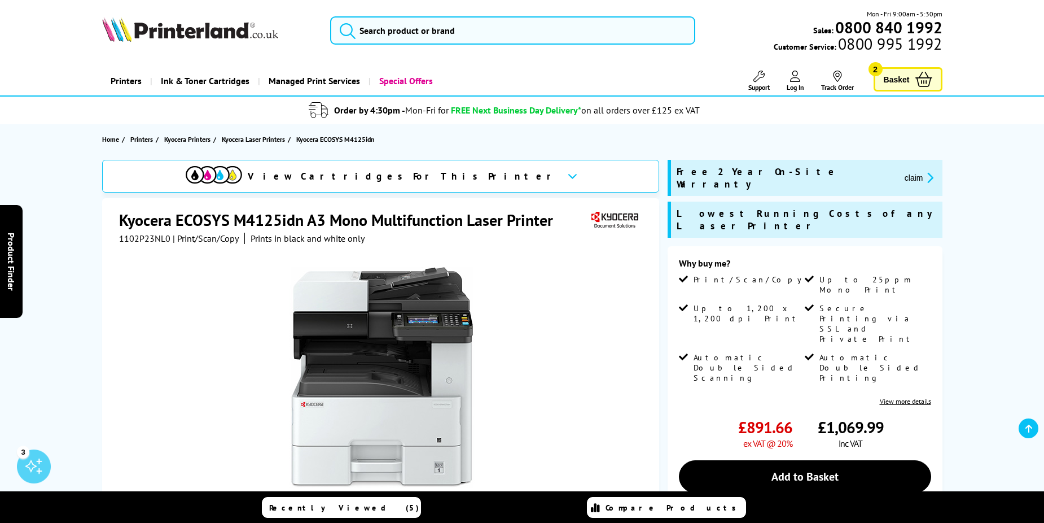
scroll to position [226, 0]
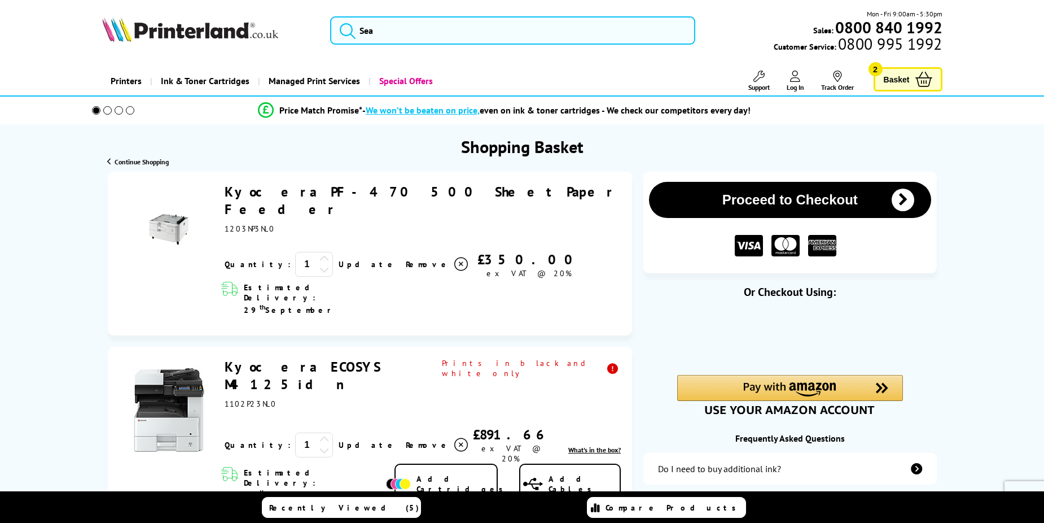
scroll to position [169, 0]
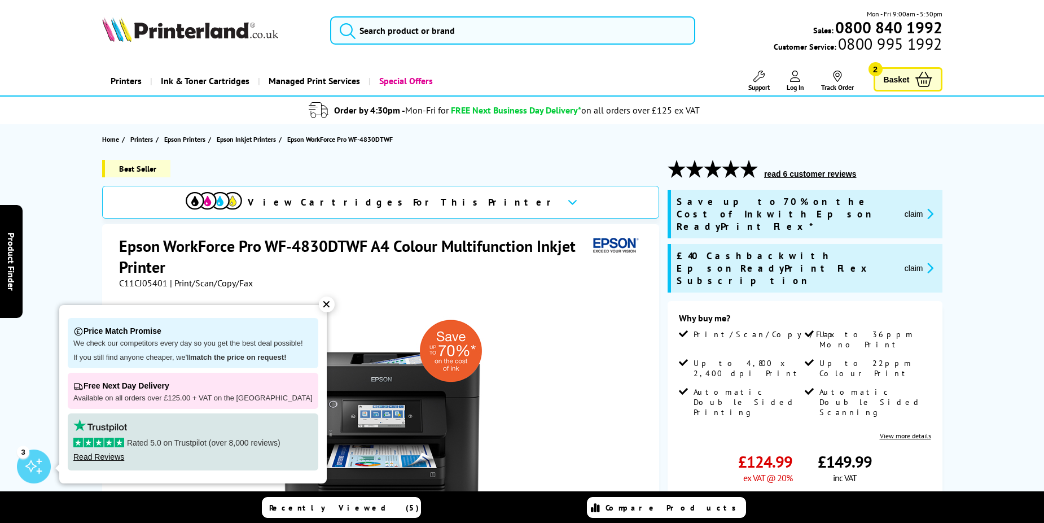
click at [476, 199] on div "View Cartridges For This Printer" at bounding box center [381, 202] width 558 height 33
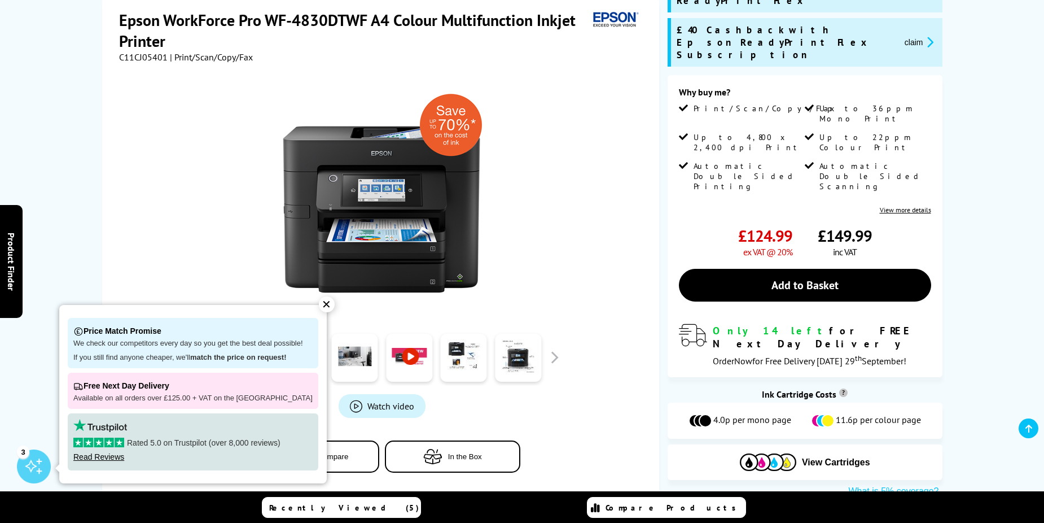
scroll to position [282, 0]
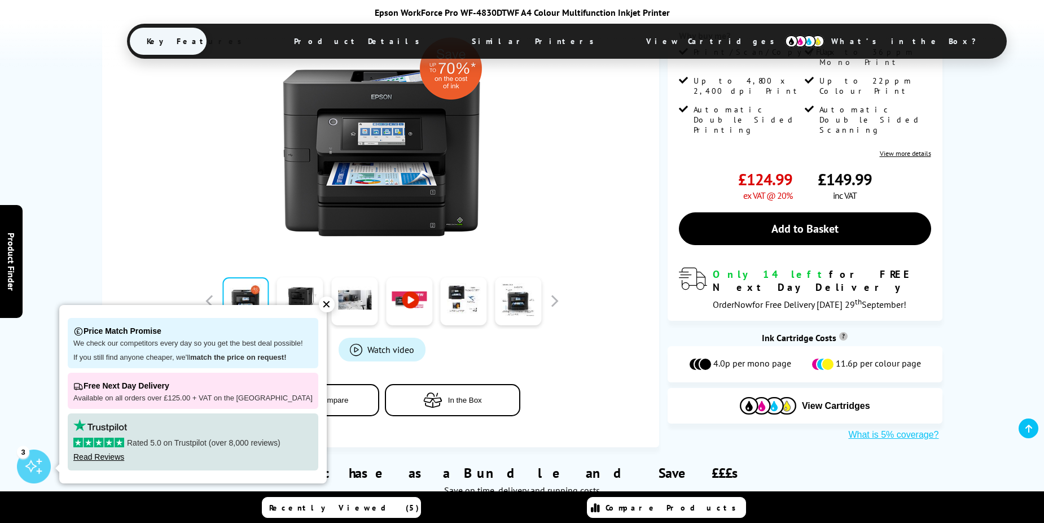
click at [319, 305] on div "✕" at bounding box center [327, 304] width 16 height 16
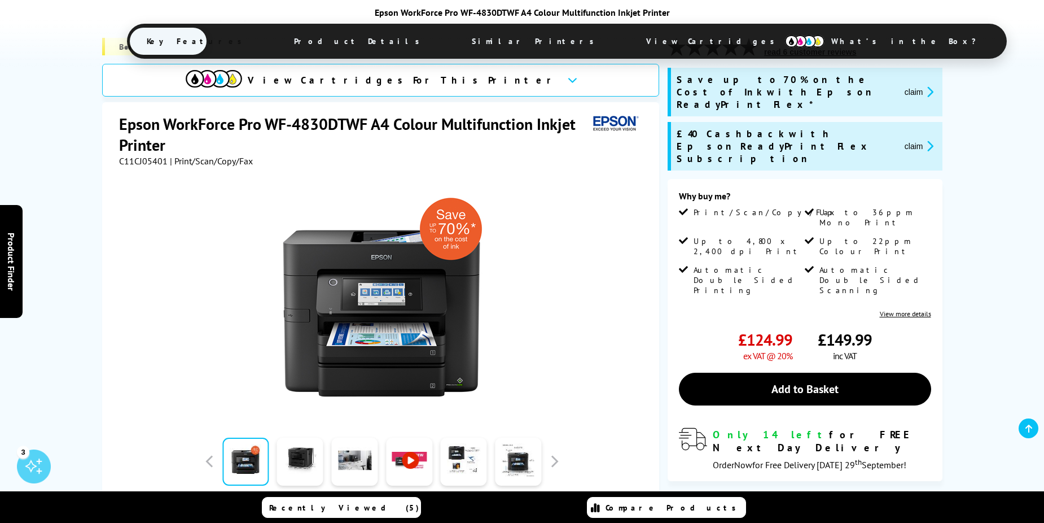
scroll to position [113, 0]
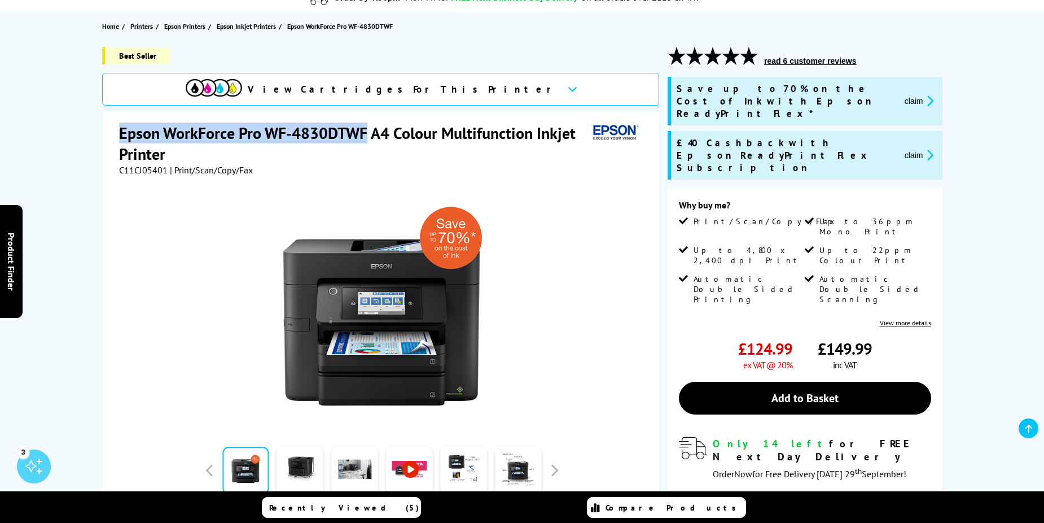
drag, startPoint x: 119, startPoint y: 136, endPoint x: 365, endPoint y: 131, distance: 245.5
click at [365, 131] on h1 "Epson WorkForce Pro WF-4830DTWF A4 Colour Multifunction Inkjet Printer" at bounding box center [354, 143] width 470 height 42
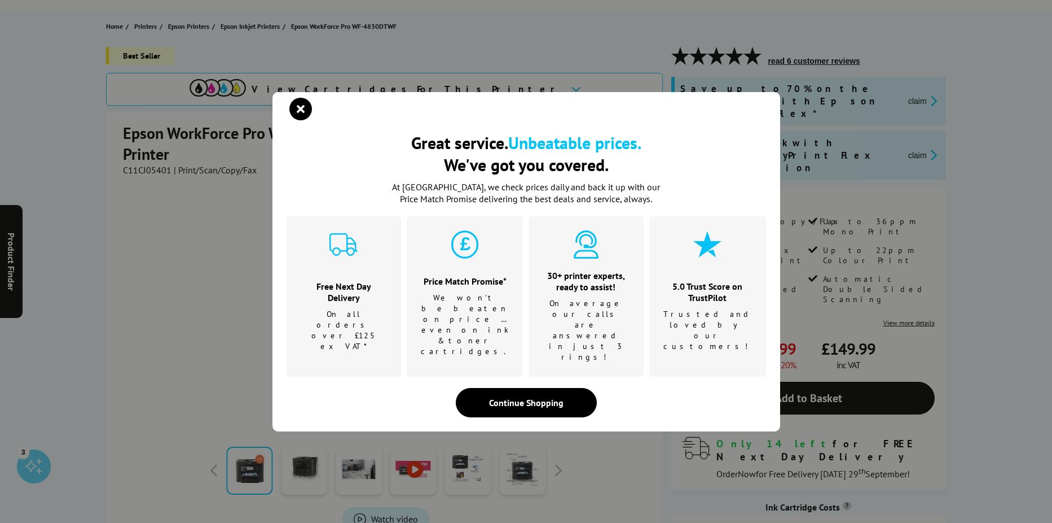
click at [214, 181] on div "Great service. Unbeatable prices. We've got you covered. Great service. Unbeata…" at bounding box center [526, 261] width 1052 height 523
click at [303, 120] on icon "close modal" at bounding box center [300, 109] width 23 height 23
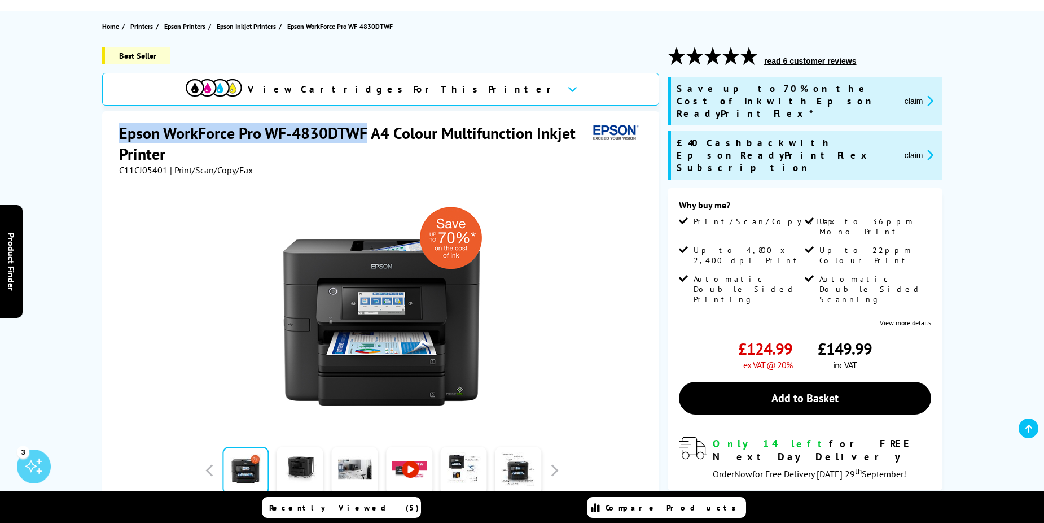
drag, startPoint x: 120, startPoint y: 131, endPoint x: 364, endPoint y: 127, distance: 244.4
click at [364, 127] on h1 "Epson WorkForce Pro WF-4830DTWF A4 Colour Multifunction Inkjet Printer" at bounding box center [354, 143] width 470 height 42
copy h1 "Epson WorkForce Pro WF-4830DTWF"
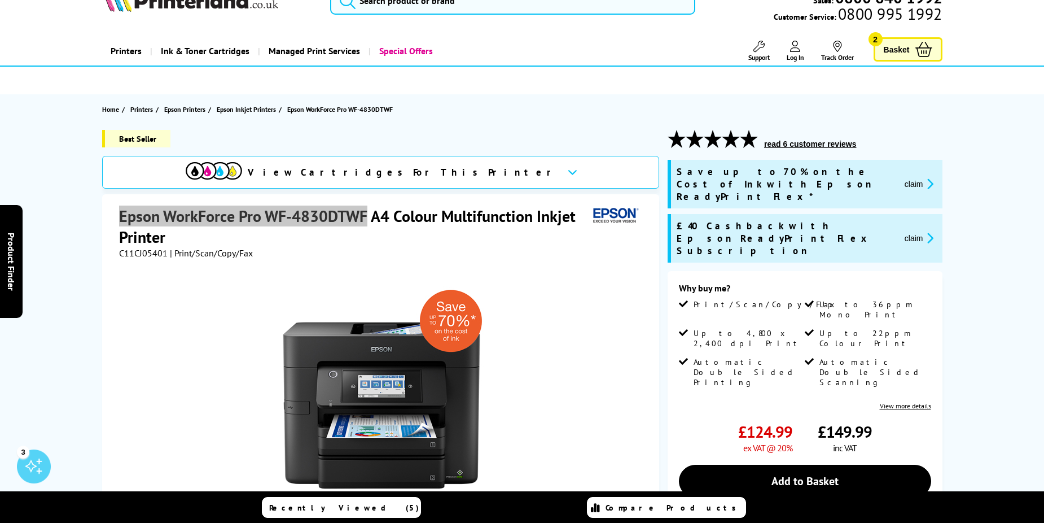
scroll to position [0, 0]
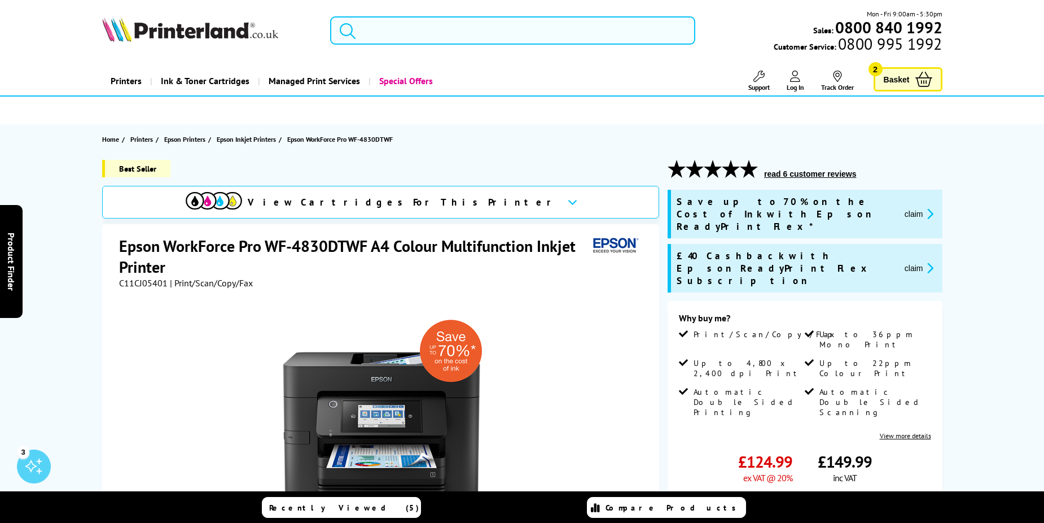
click at [419, 32] on input "search" at bounding box center [512, 30] width 365 height 28
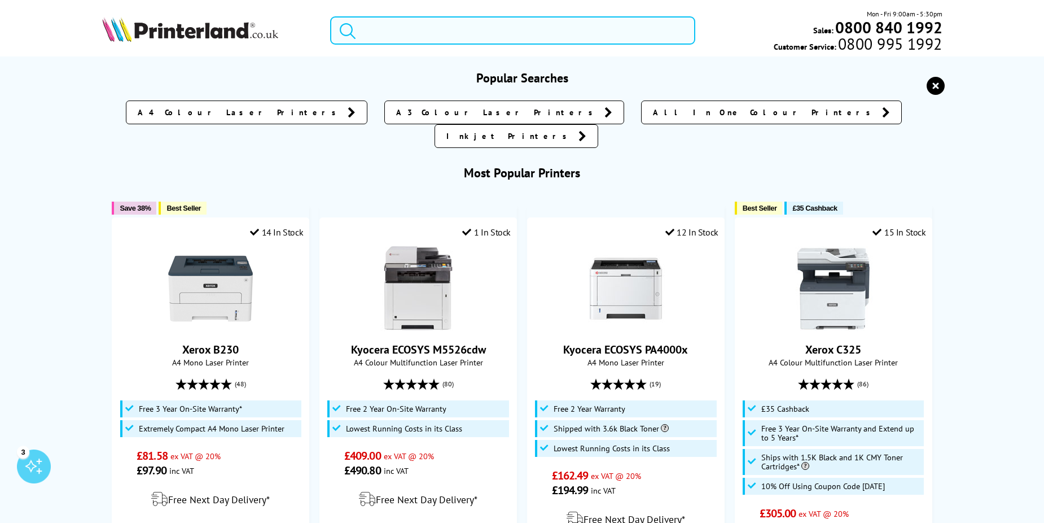
paste input "Canon i-SENSYS LBP246dw"
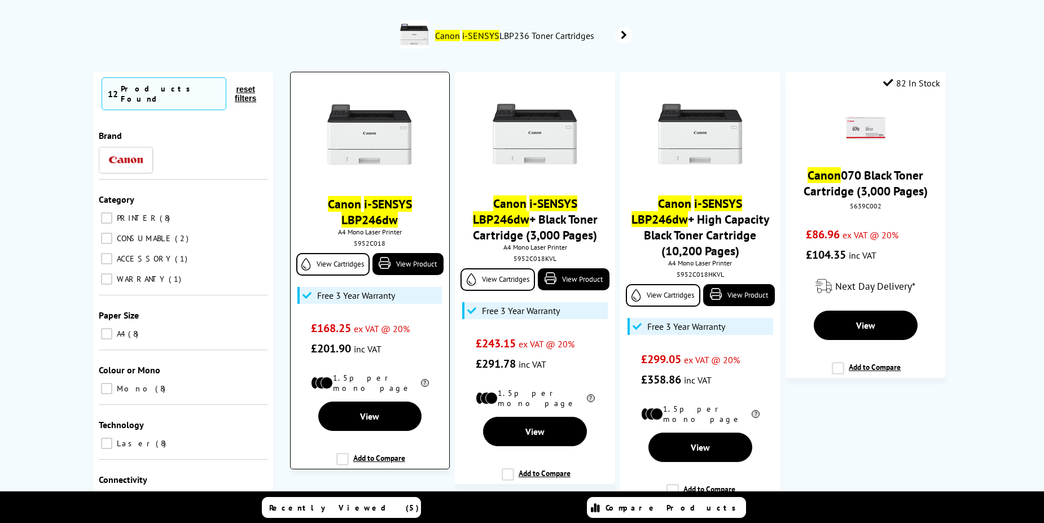
scroll to position [113, 0]
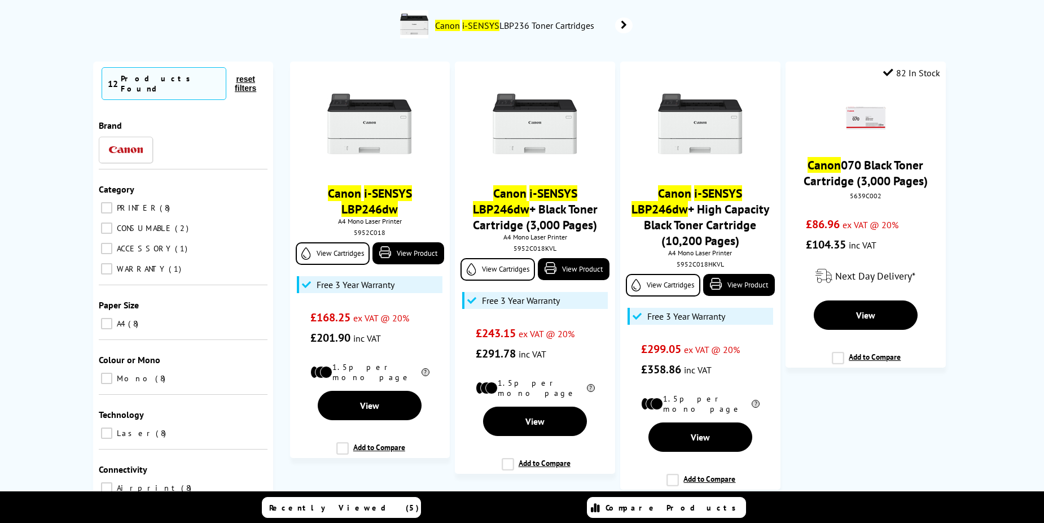
type input "Canon i-SENSYS LBP246dw"
